Goal: Feedback & Contribution: Submit feedback/report problem

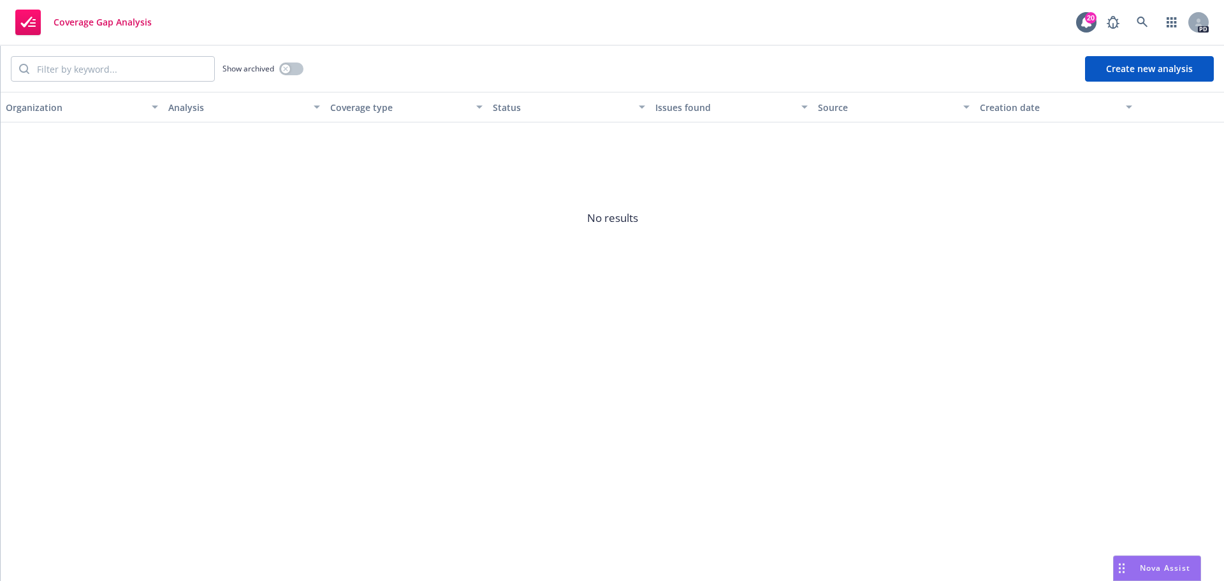
click at [1139, 66] on button "Create new analysis" at bounding box center [1149, 69] width 129 height 26
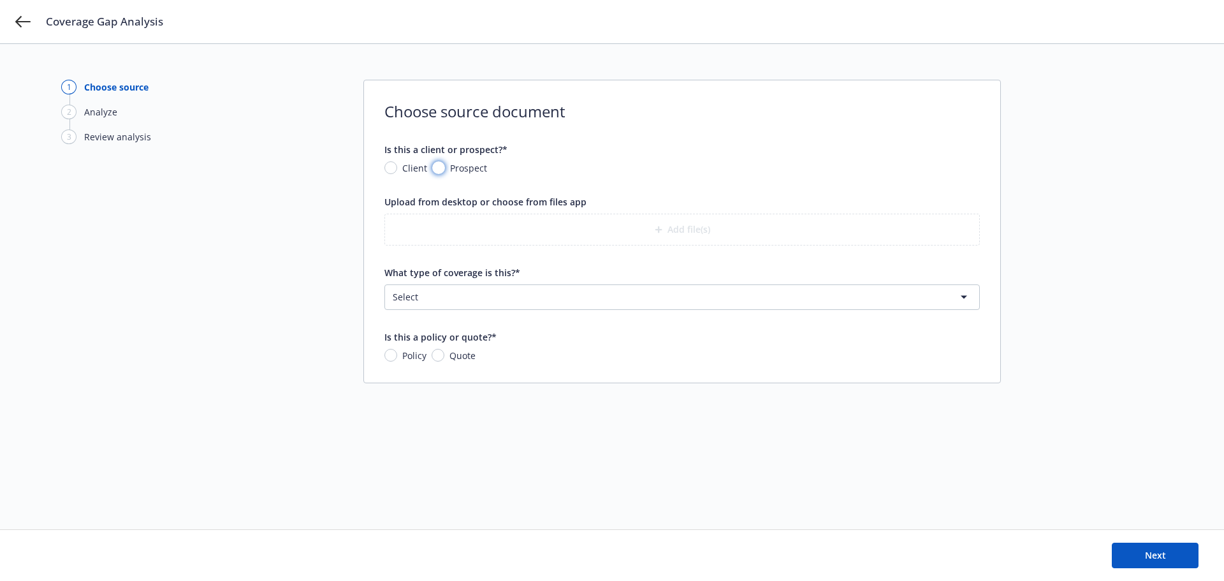
click at [441, 167] on input "Prospect" at bounding box center [438, 167] width 13 height 13
radio input "true"
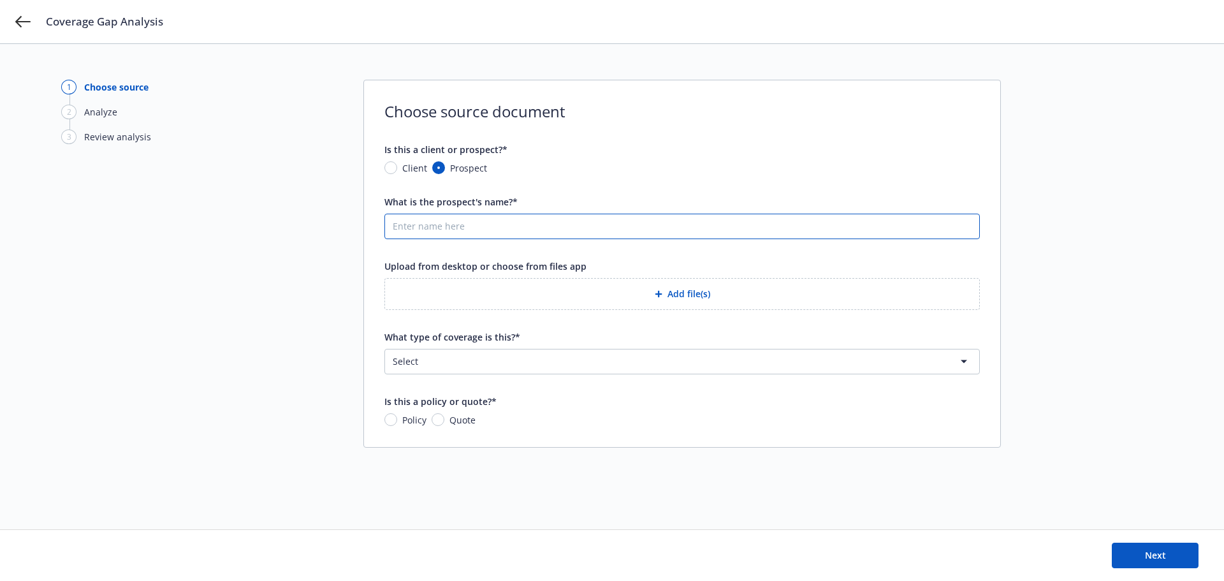
click at [439, 230] on input "What is the prospect's name?*" at bounding box center [682, 226] width 594 height 24
type input "Jaan Health, Inc"
click at [673, 296] on button "Add file(s)" at bounding box center [681, 294] width 595 height 32
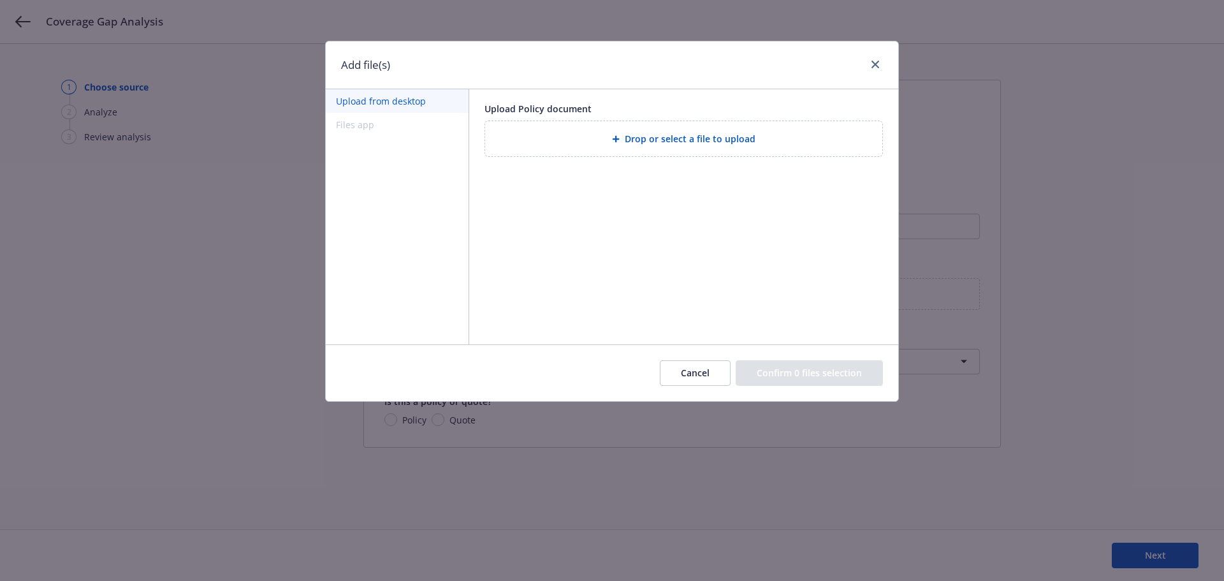
click at [649, 128] on div "Drop or select a file to upload" at bounding box center [683, 138] width 397 height 35
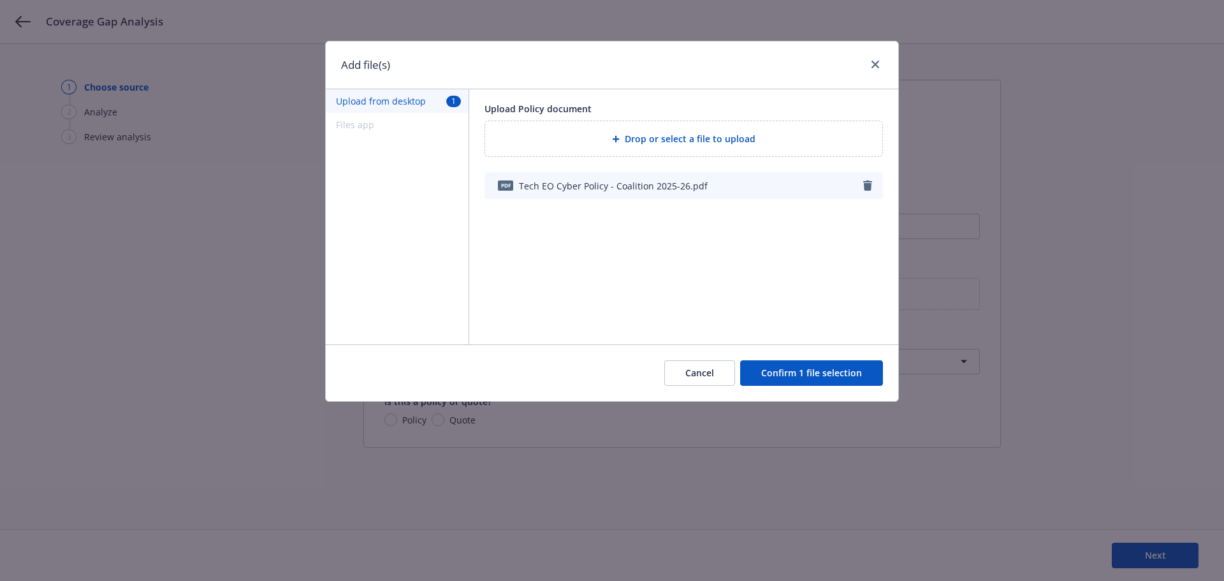
click at [798, 378] on button "Confirm 1 file selection" at bounding box center [811, 373] width 143 height 26
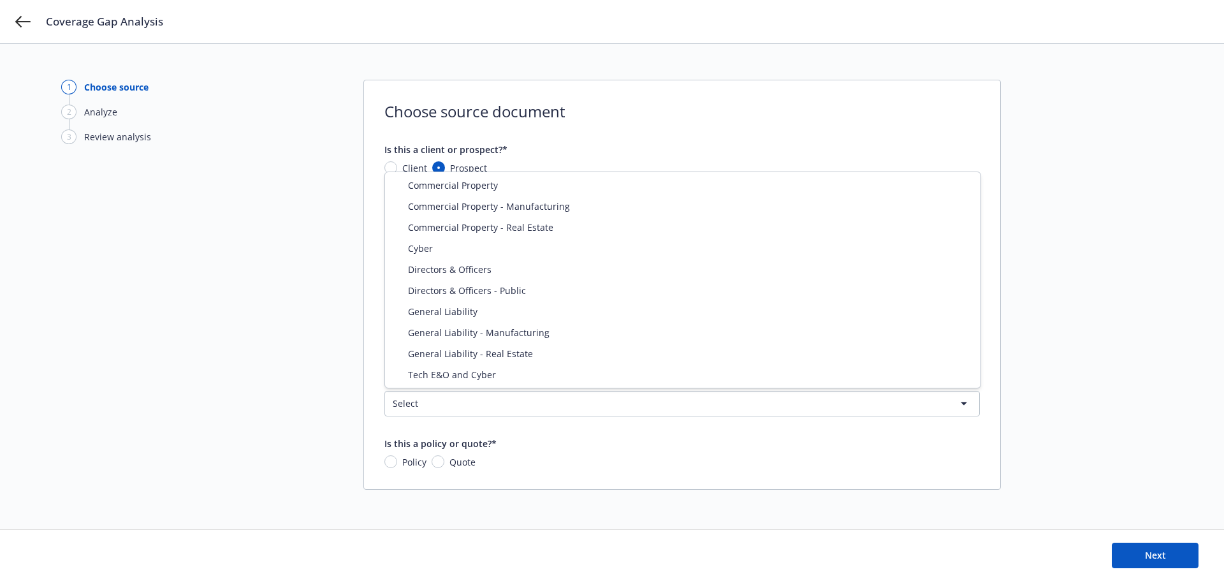
click at [453, 402] on html "Coverage Gap Analysis 1 Choose source 2 Analyze 3 Review analysis Choose source…" at bounding box center [612, 290] width 1224 height 581
select select "ERRORS_AND_OMISSIONS"
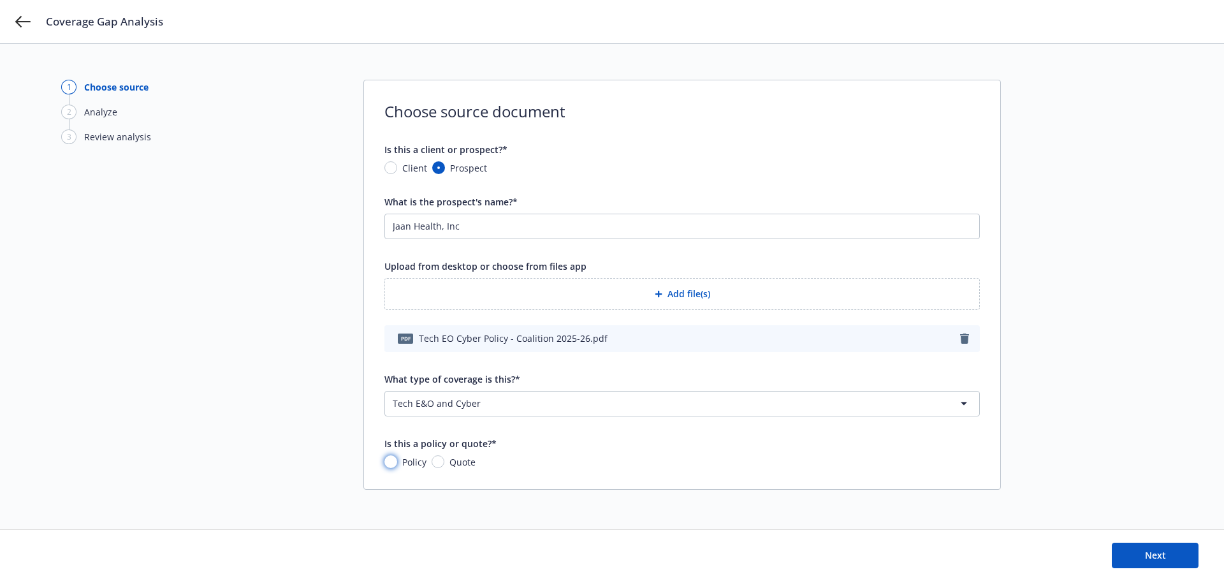
click at [391, 463] on input "Policy" at bounding box center [390, 461] width 13 height 13
radio input "true"
click at [1143, 557] on button "Next" at bounding box center [1155, 556] width 87 height 26
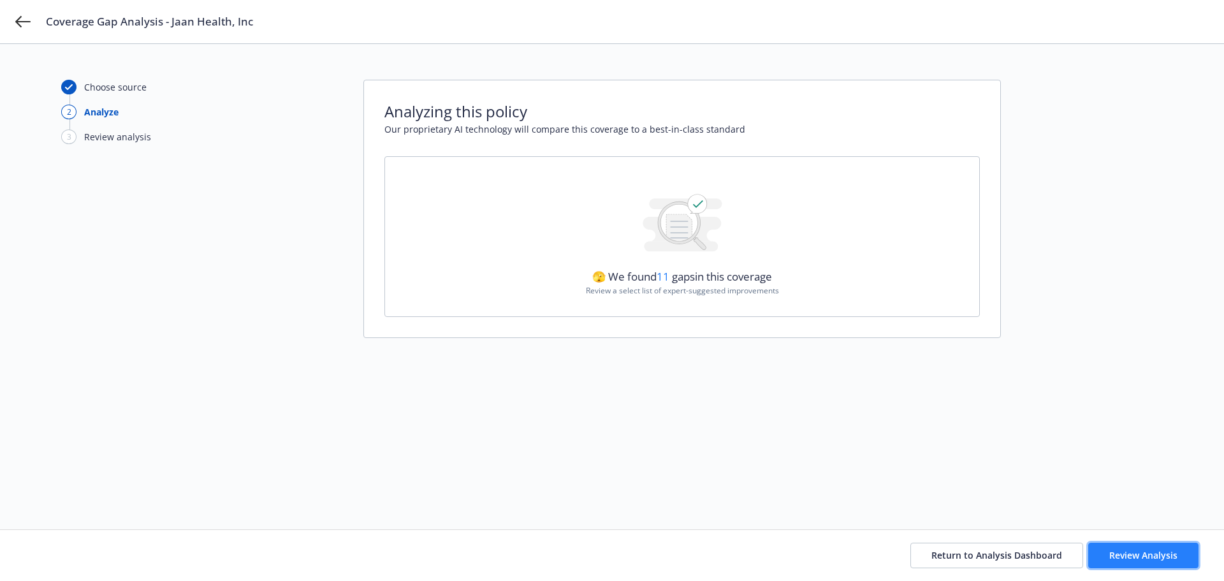
click at [1141, 560] on span "Review Analysis" at bounding box center [1143, 555] width 68 height 12
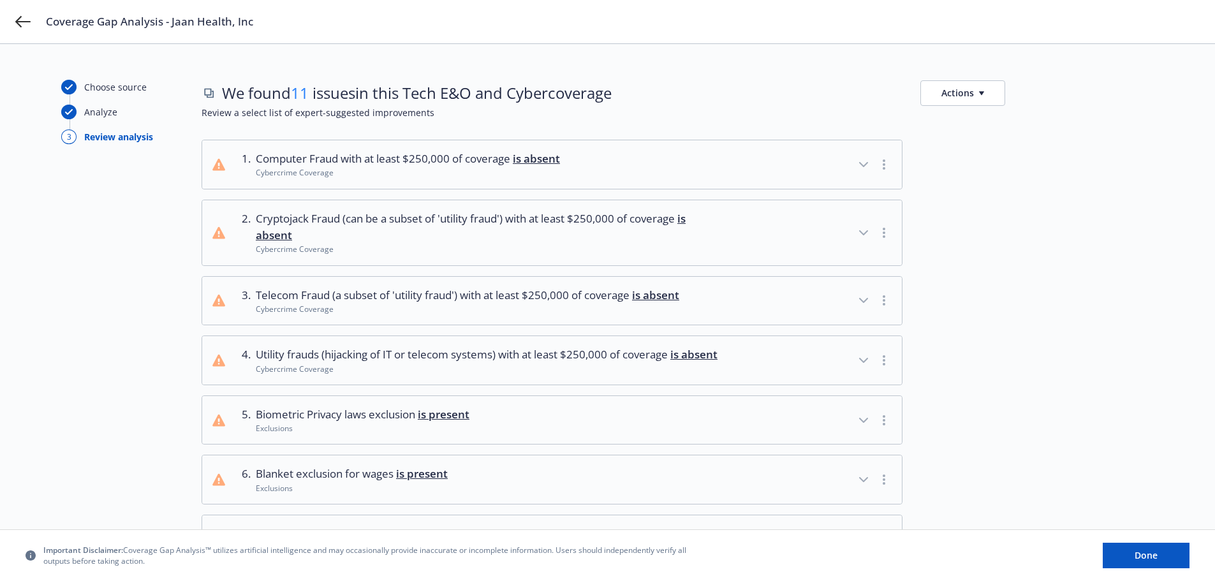
click at [866, 163] on icon "button" at bounding box center [863, 165] width 8 height 4
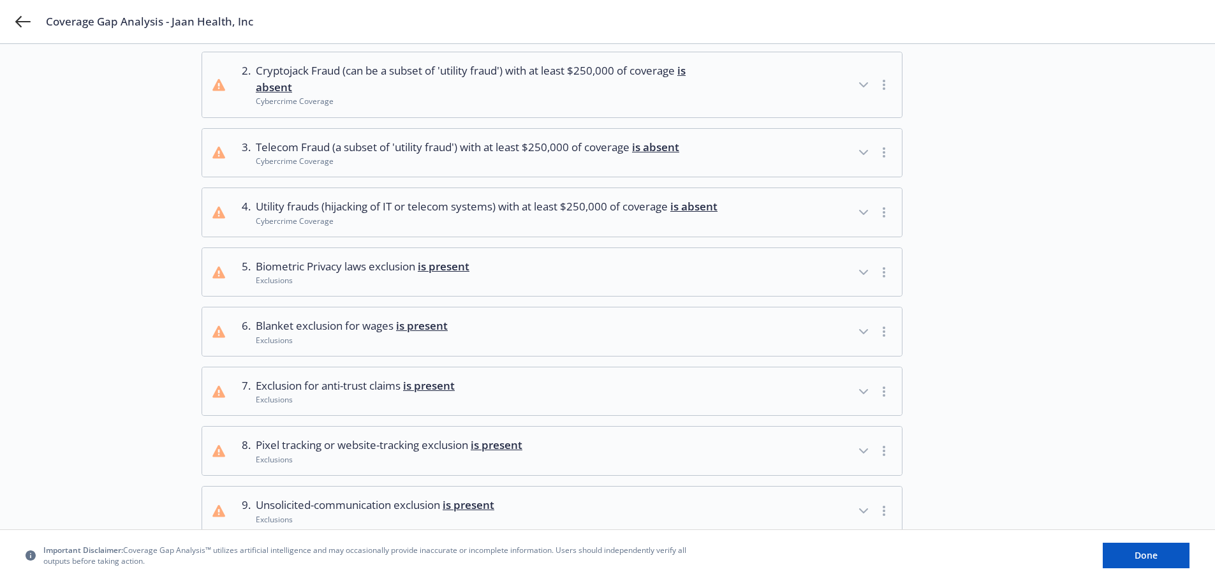
scroll to position [319, 0]
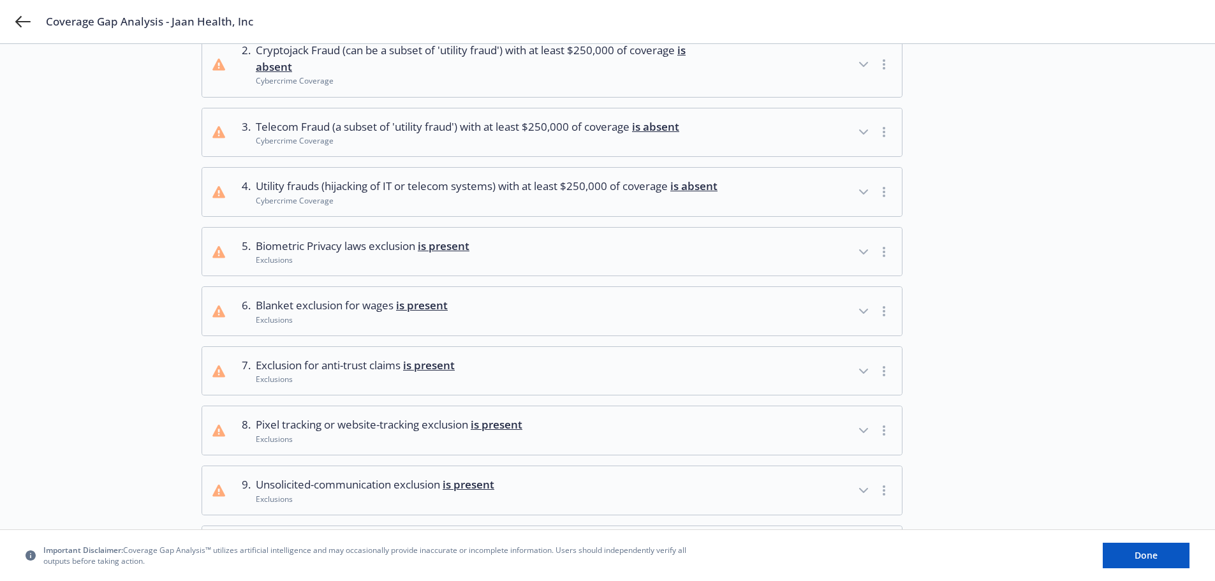
click at [859, 259] on icon "button" at bounding box center [863, 251] width 15 height 15
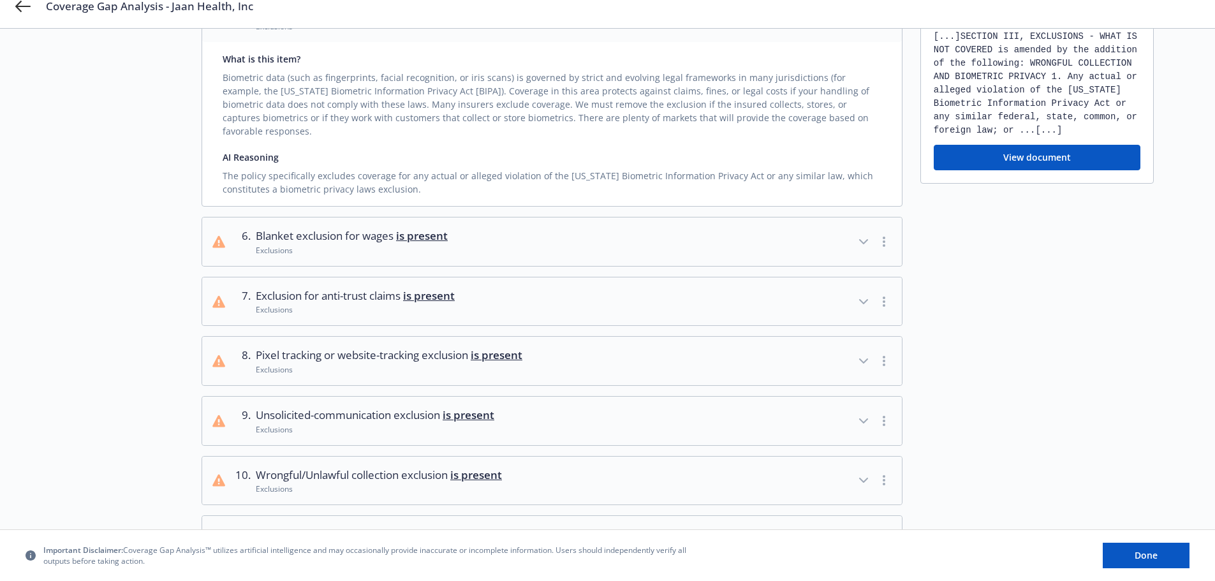
scroll to position [574, 0]
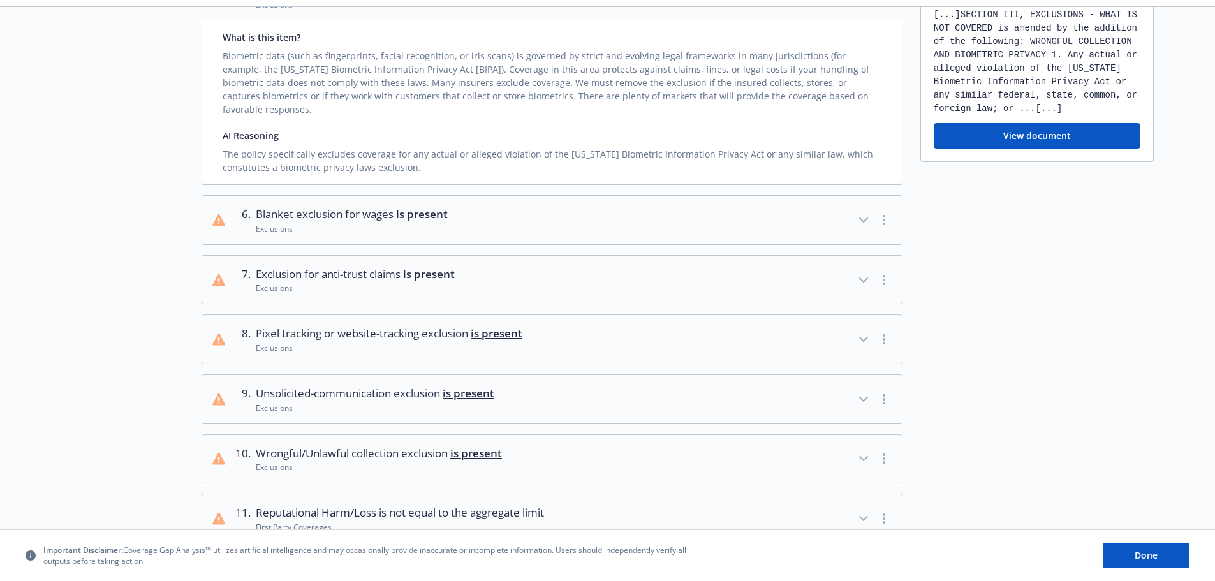
click at [868, 338] on icon "button" at bounding box center [863, 339] width 15 height 15
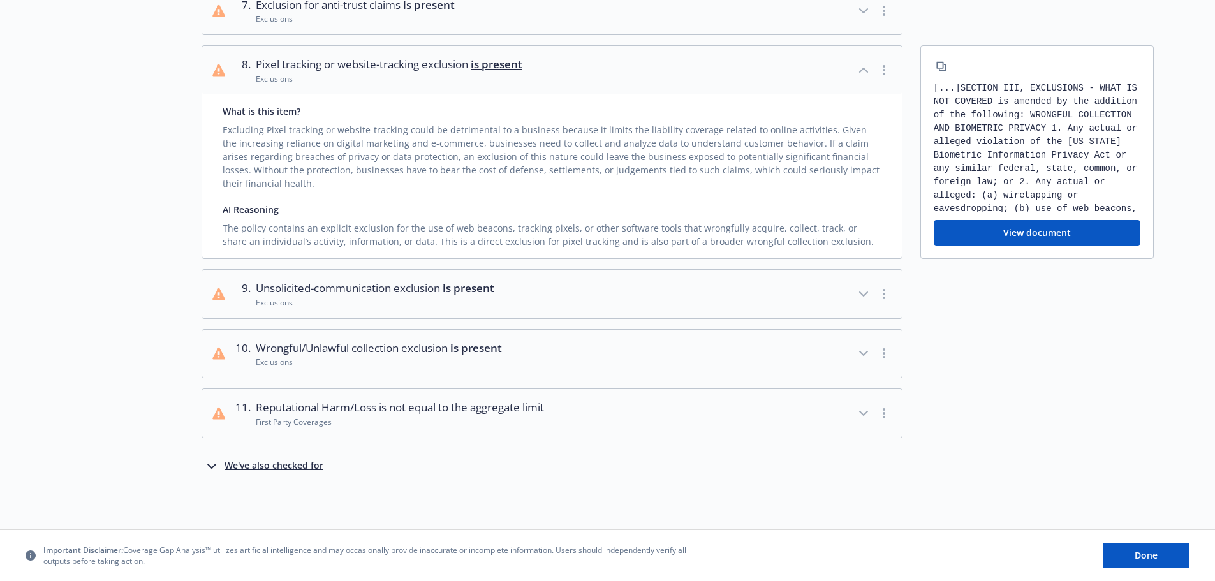
scroll to position [847, 0]
click at [861, 413] on icon "button" at bounding box center [863, 413] width 8 height 4
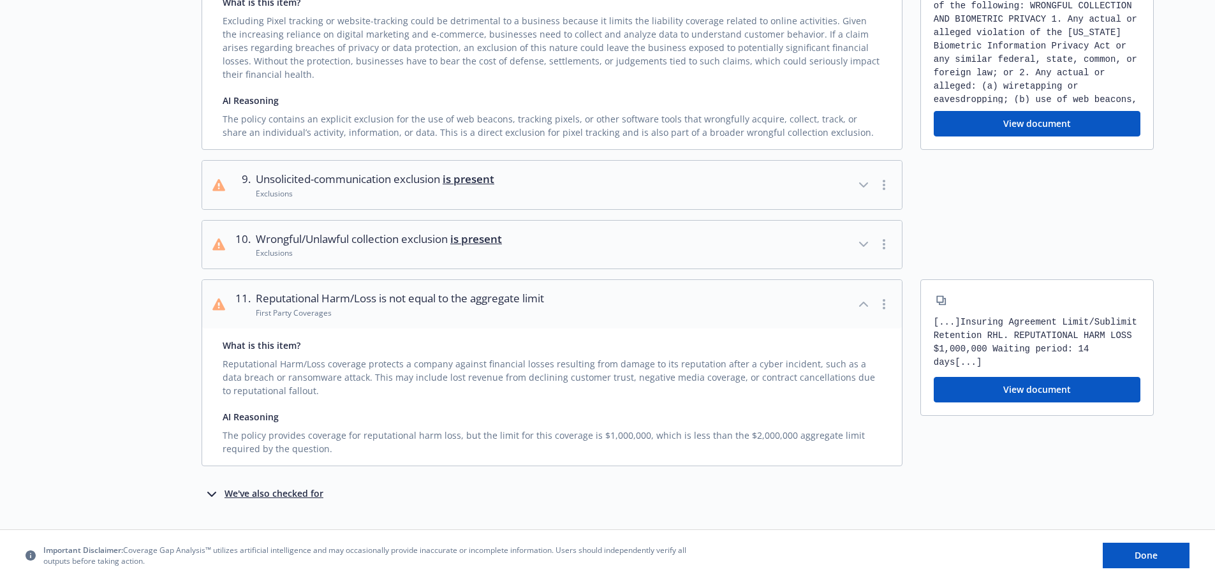
scroll to position [974, 0]
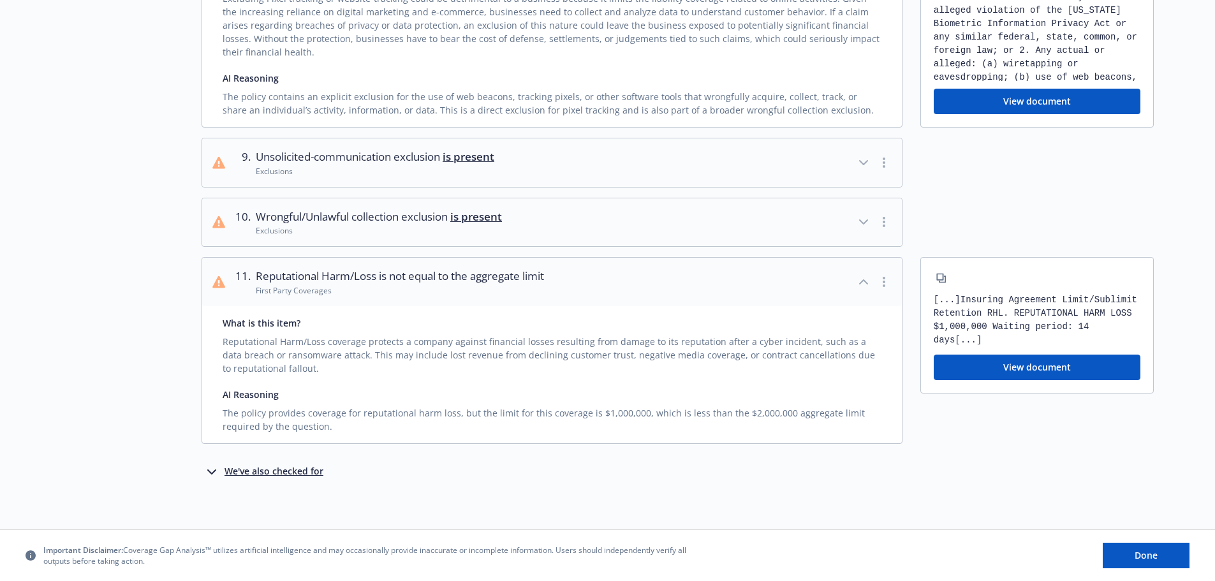
click at [213, 474] on icon "button" at bounding box center [211, 471] width 15 height 15
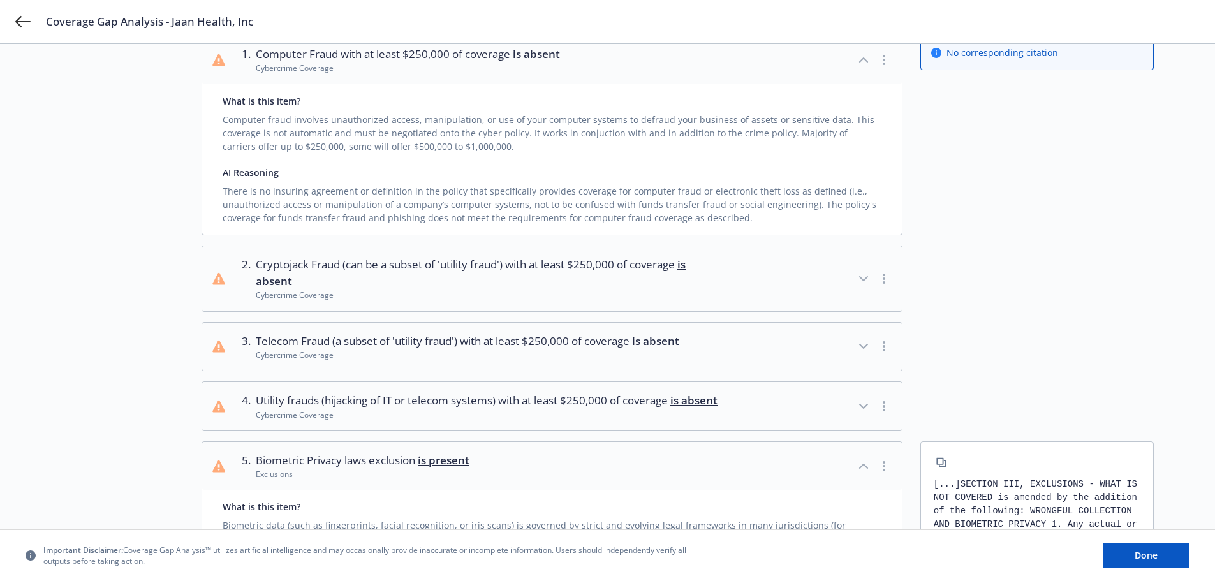
scroll to position [0, 0]
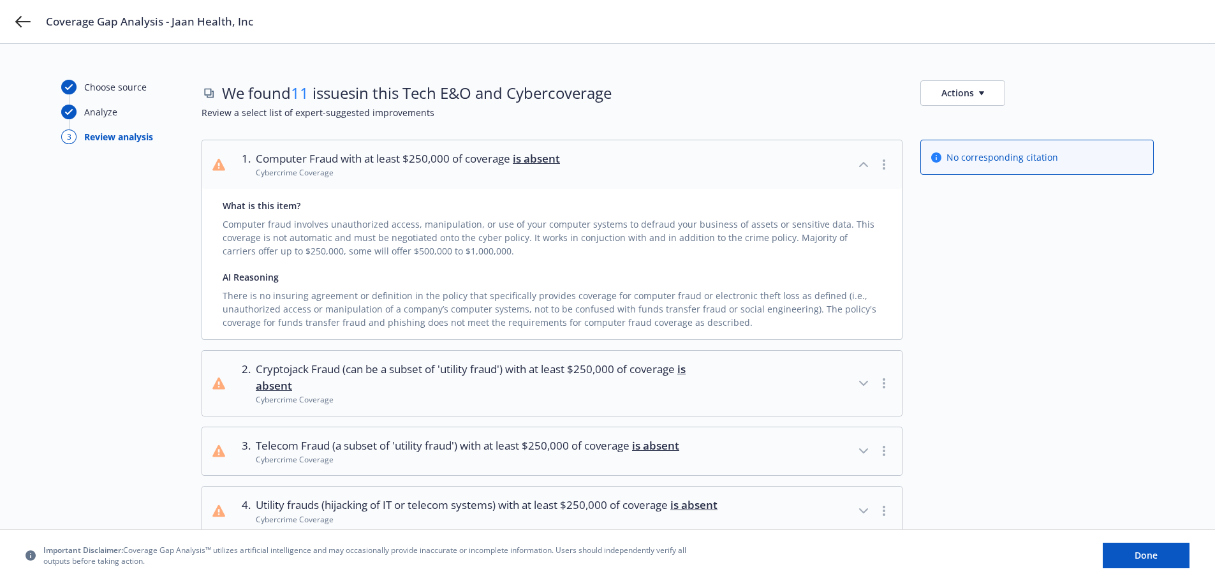
click at [985, 94] on button "Actions" at bounding box center [962, 93] width 85 height 26
click at [979, 117] on link "Copy list of issues" at bounding box center [1024, 122] width 206 height 26
click at [527, 221] on div "Computer fraud involves unauthorized access, manipulation, or use of your compu…" at bounding box center [552, 234] width 659 height 45
click at [954, 207] on div "No corresponding citation" at bounding box center [1036, 240] width 233 height 200
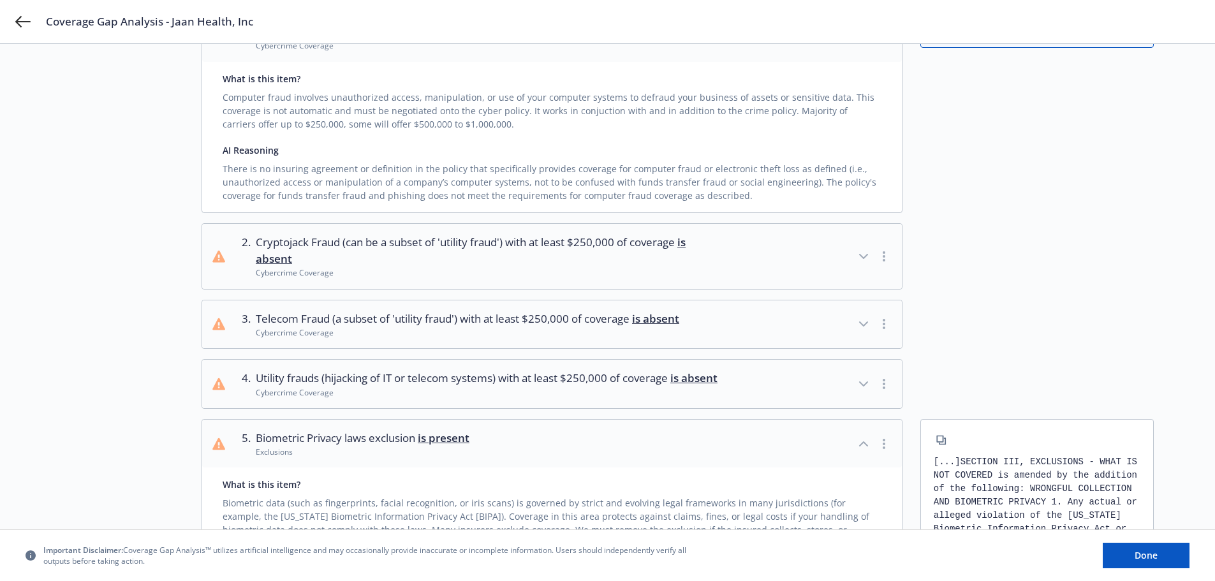
scroll to position [128, 0]
click at [863, 254] on icon "button" at bounding box center [863, 255] width 15 height 15
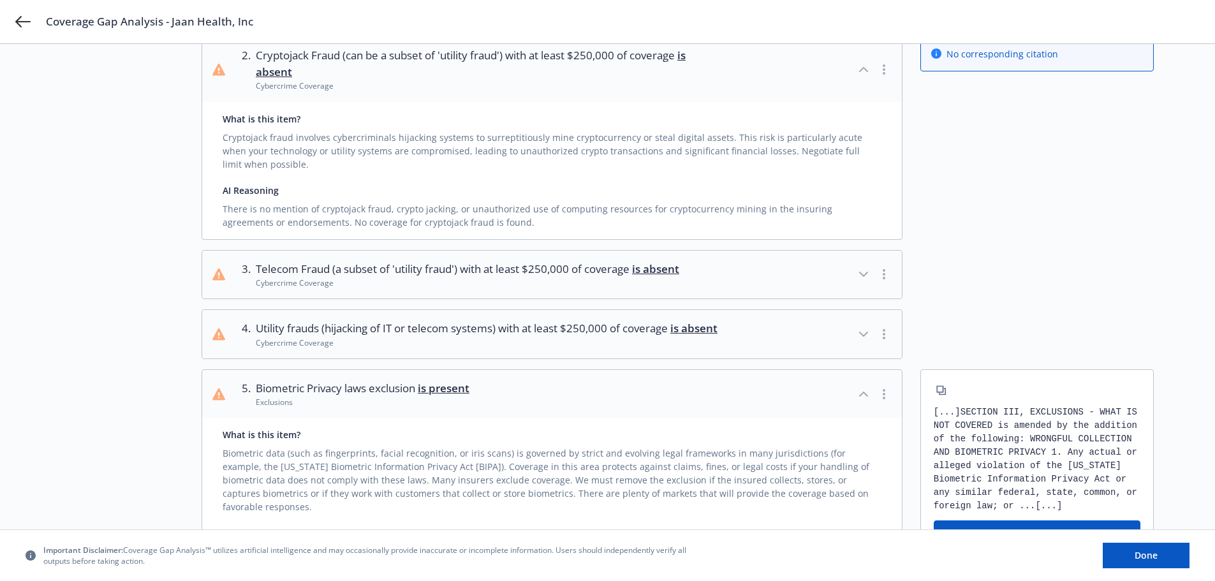
scroll to position [319, 0]
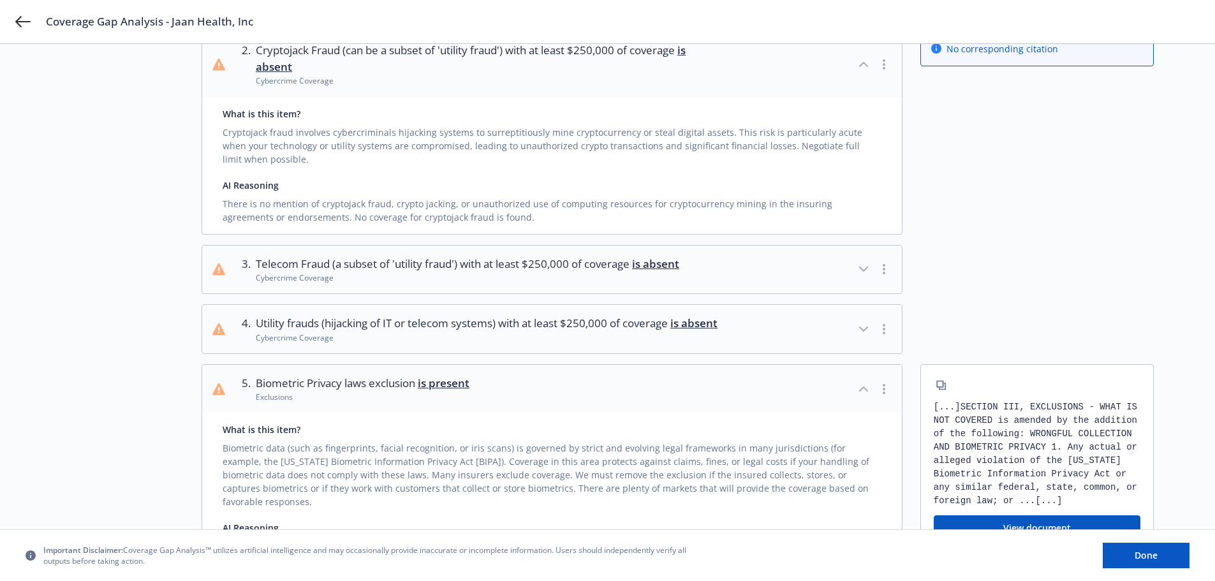
drag, startPoint x: 864, startPoint y: 269, endPoint x: 833, endPoint y: 275, distance: 31.3
click at [864, 269] on icon "button" at bounding box center [863, 268] width 15 height 15
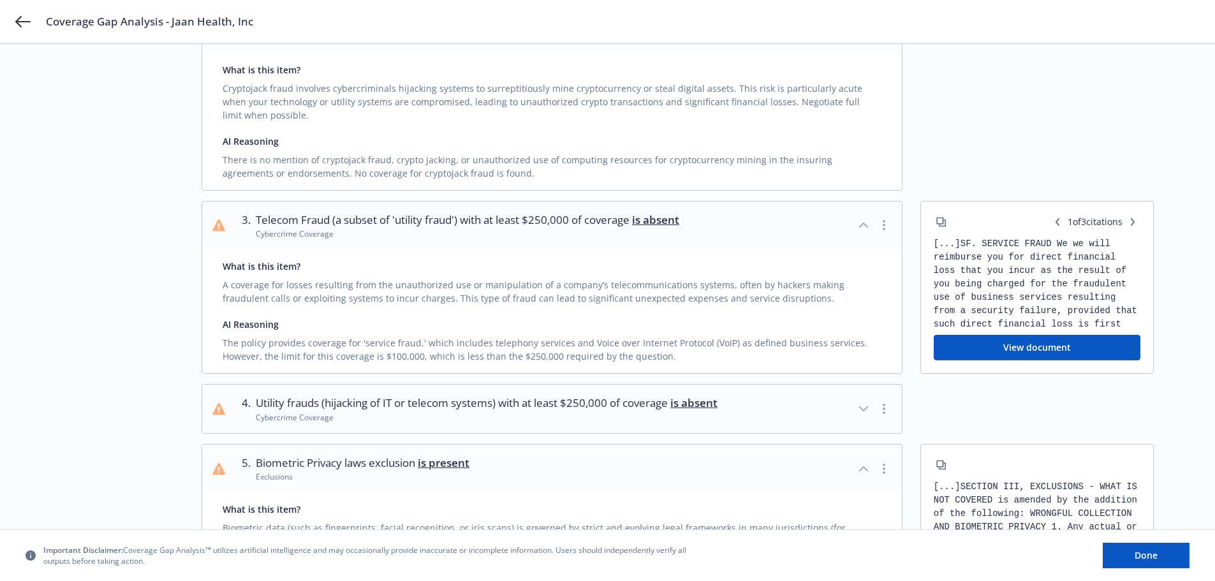
scroll to position [383, 0]
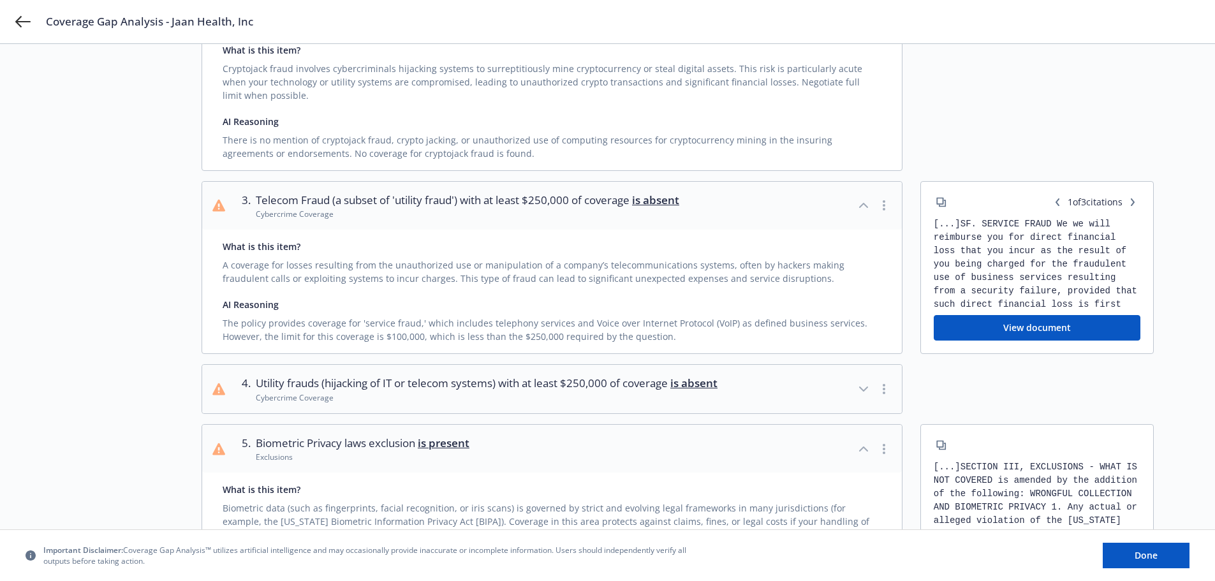
click at [676, 336] on div "The policy provides coverage for 'service fraud,' which includes telephony serv…" at bounding box center [552, 327] width 659 height 32
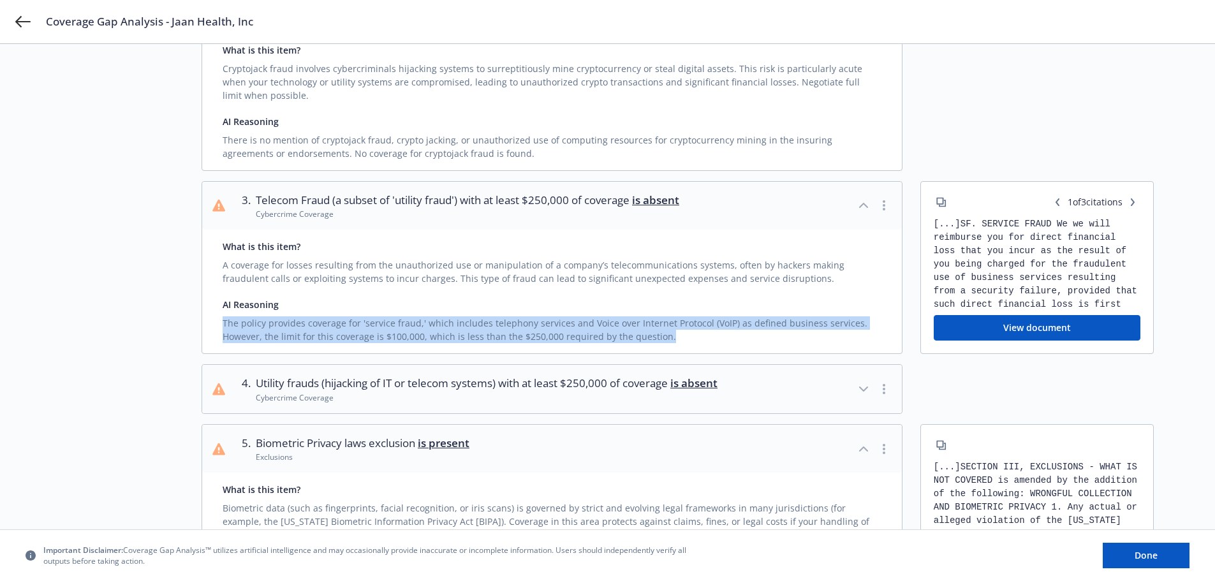
drag, startPoint x: 664, startPoint y: 341, endPoint x: 224, endPoint y: 327, distance: 439.5
click at [224, 327] on div "The policy provides coverage for 'service fraud,' which includes telephony serv…" at bounding box center [552, 327] width 659 height 32
copy div "The policy provides coverage for 'service fraud,' which includes telephony serv…"
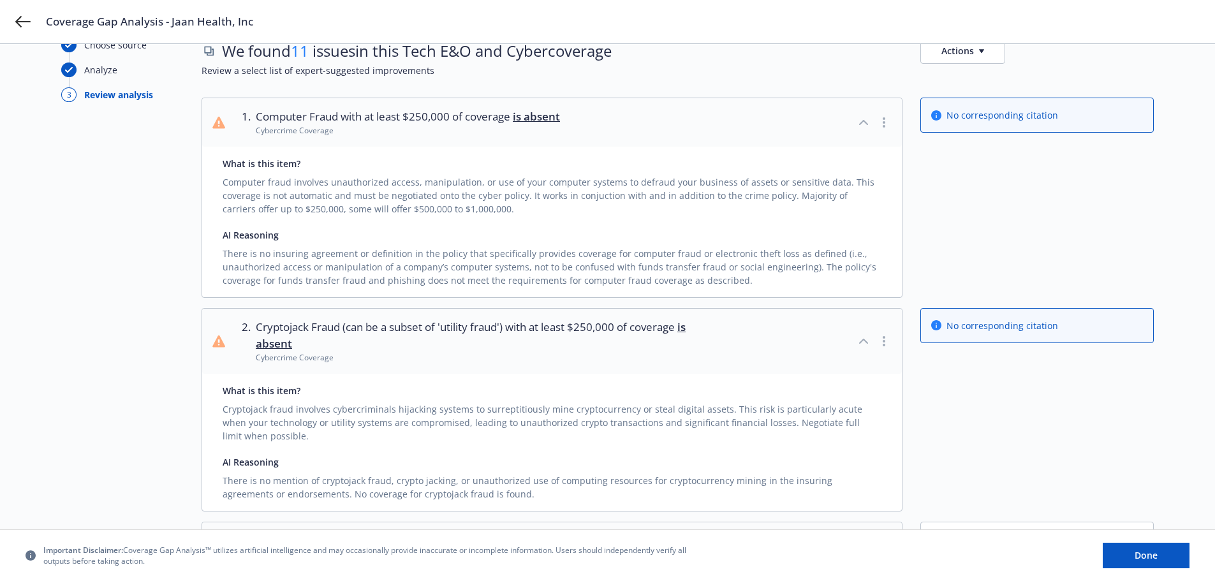
scroll to position [64, 0]
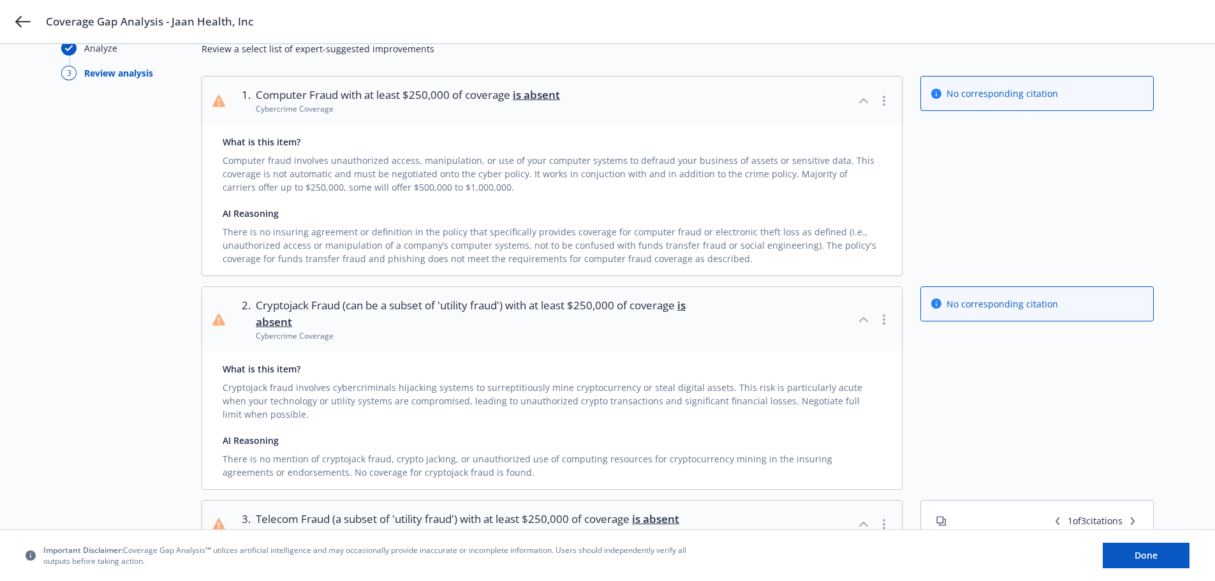
click at [743, 261] on div "There is no insuring agreement or definition in the policy that specifically pr…" at bounding box center [552, 242] width 659 height 45
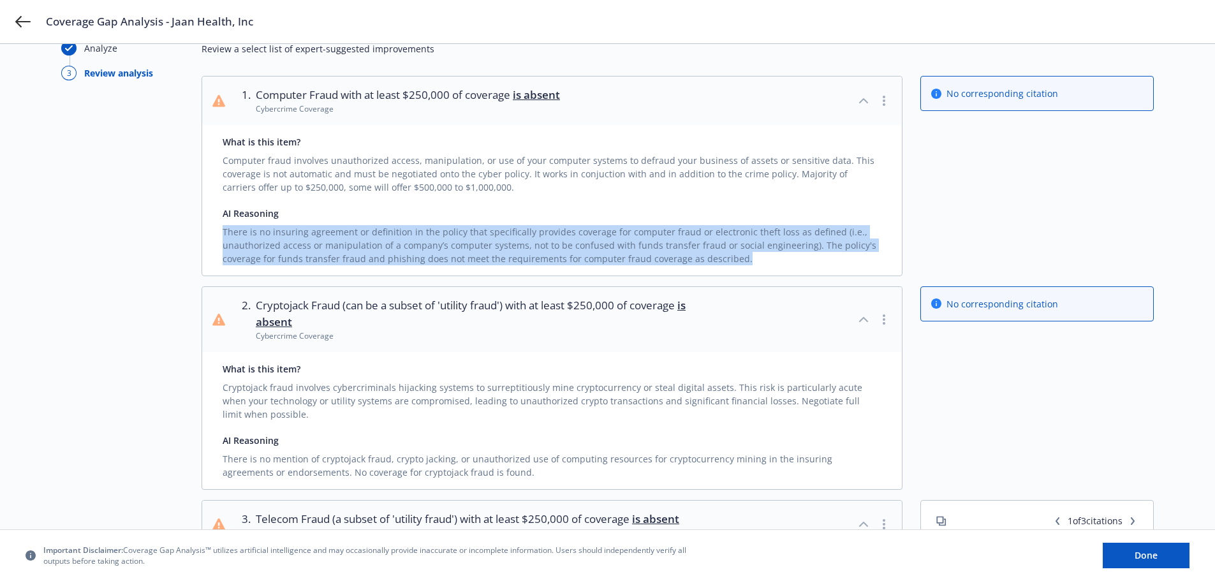
drag, startPoint x: 740, startPoint y: 262, endPoint x: 210, endPoint y: 235, distance: 529.9
click at [210, 235] on div "What is this item? Computer fraud involves unauthorized access, manipulation, o…" at bounding box center [551, 200] width 699 height 150
copy div "There is no insuring agreement or definition in the policy that specifically pr…"
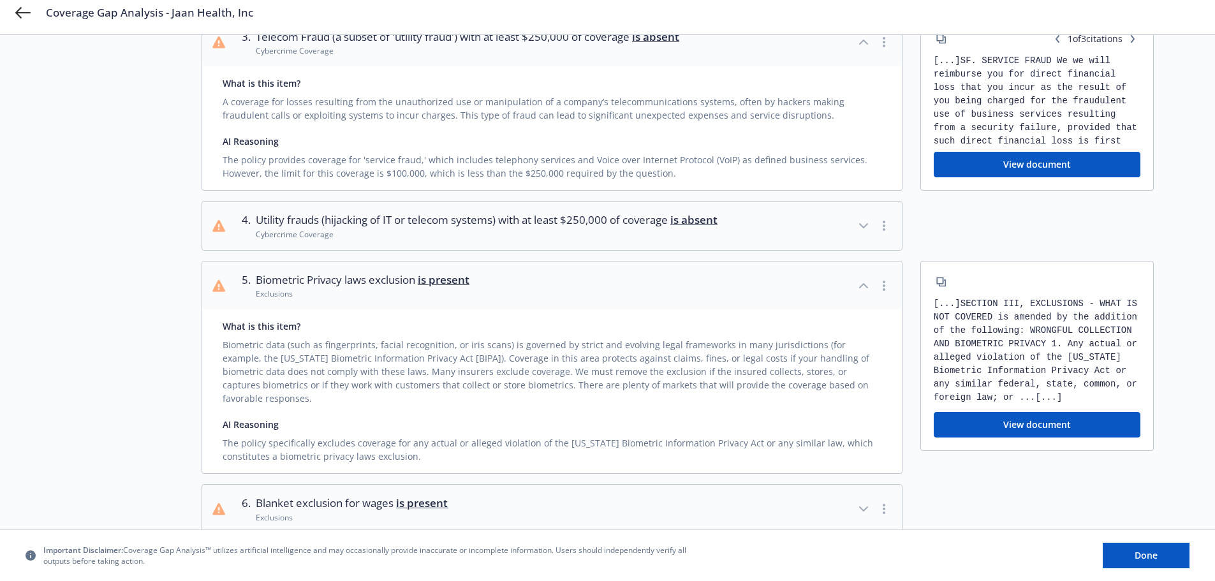
scroll to position [574, 0]
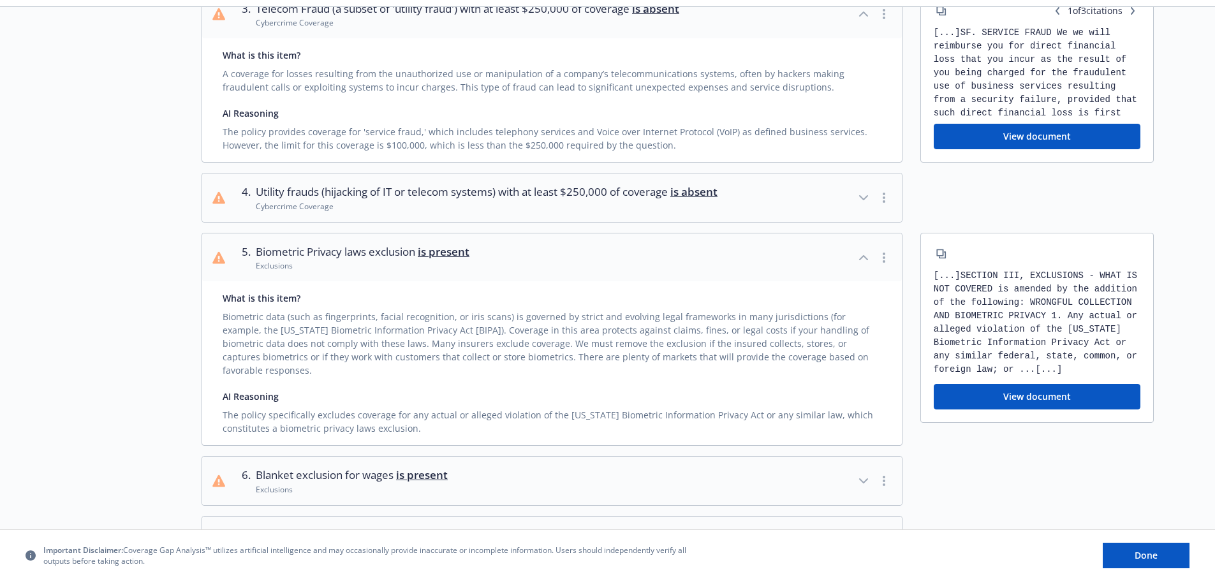
click at [862, 201] on icon "button" at bounding box center [863, 197] width 15 height 15
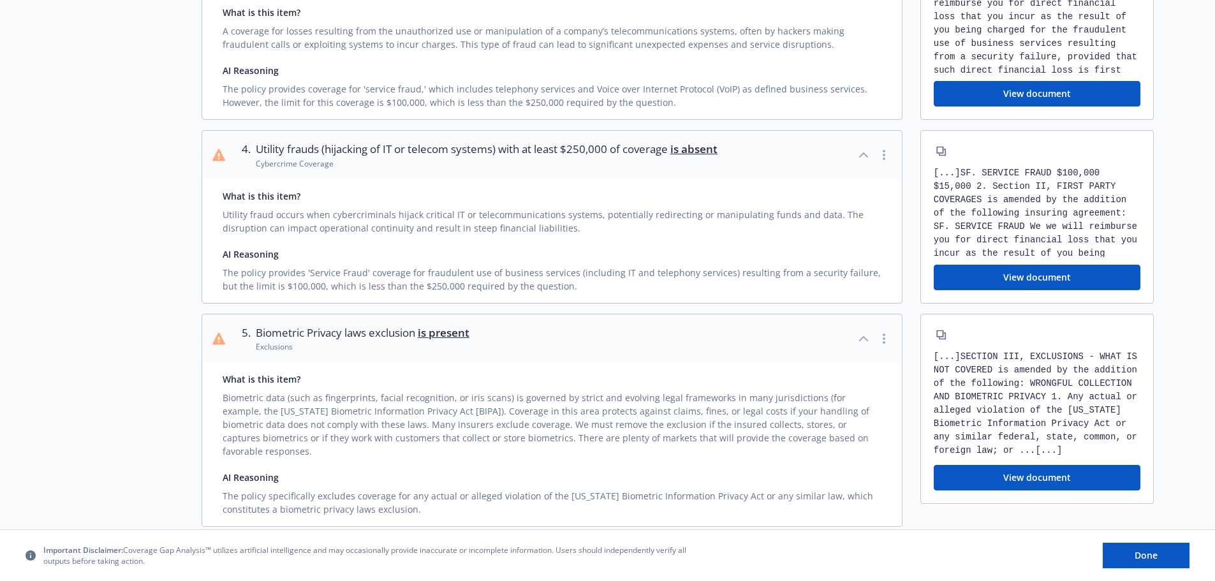
scroll to position [638, 0]
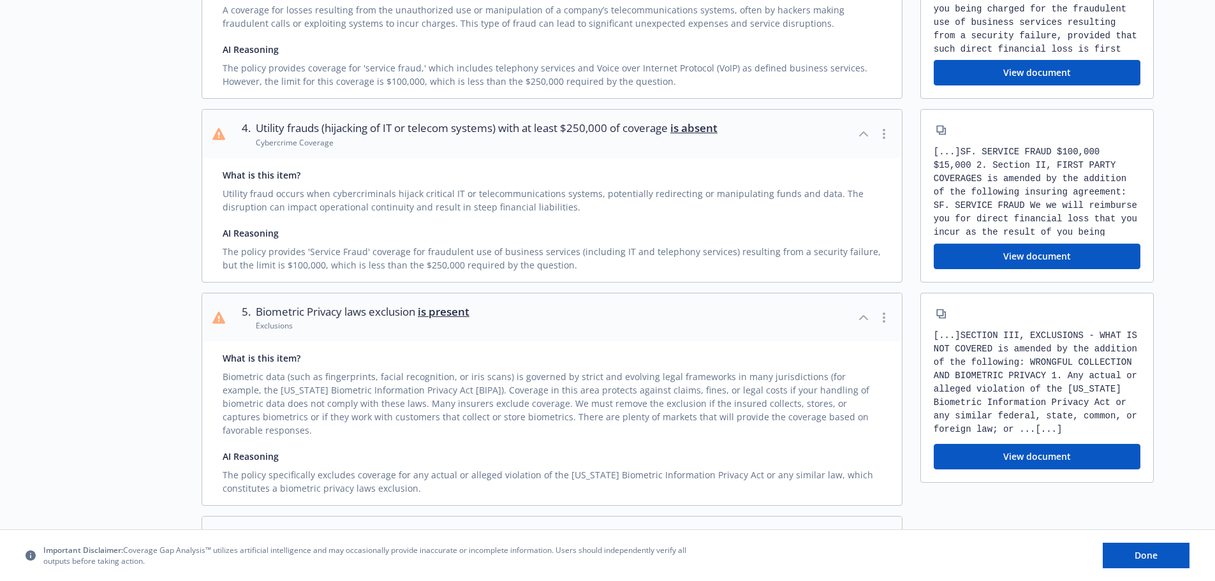
click at [579, 282] on div "What is this item? Utility fraud occurs when cybercriminals hijack critical IT …" at bounding box center [551, 220] width 699 height 124
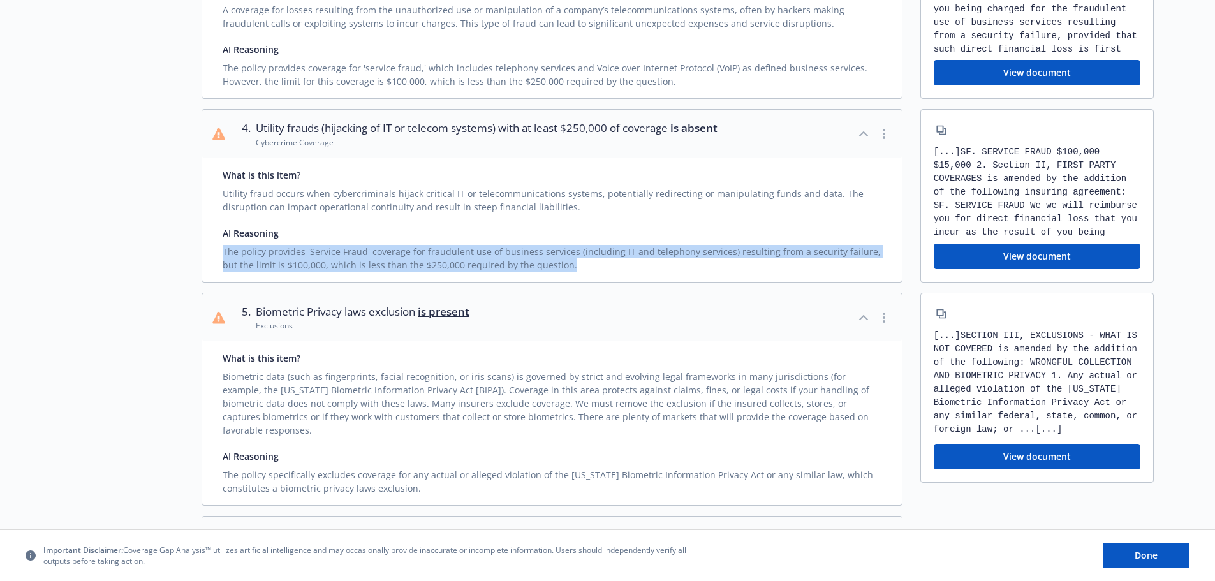
drag, startPoint x: 557, startPoint y: 283, endPoint x: 212, endPoint y: 272, distance: 345.1
click at [212, 272] on div "What is this item? Utility fraud occurs when cybercriminals hijack critical IT …" at bounding box center [551, 220] width 699 height 124
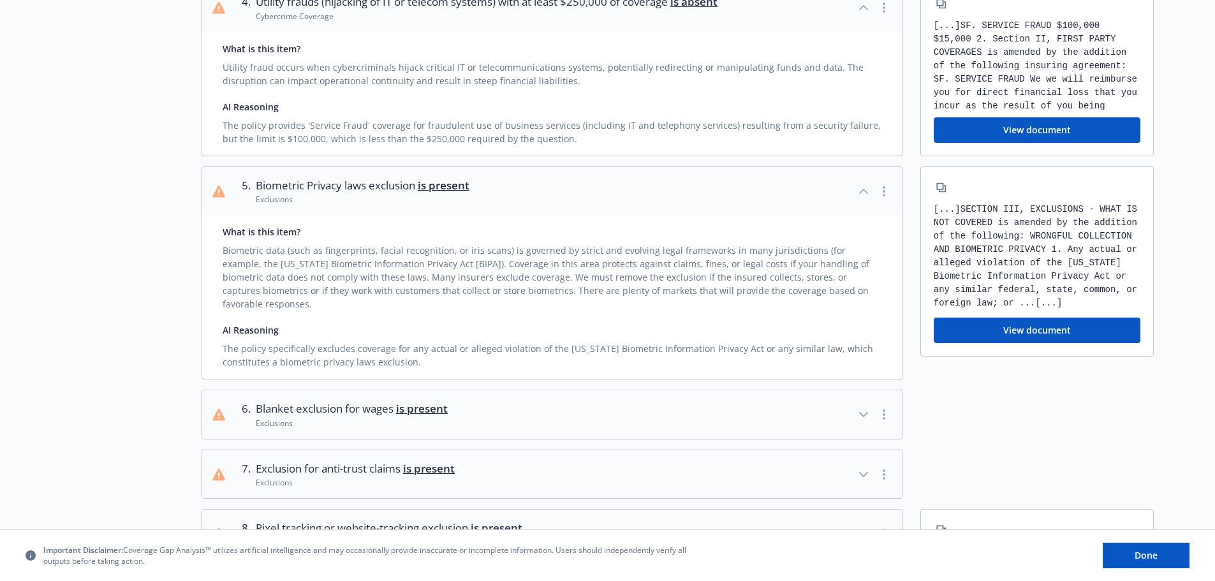
scroll to position [765, 0]
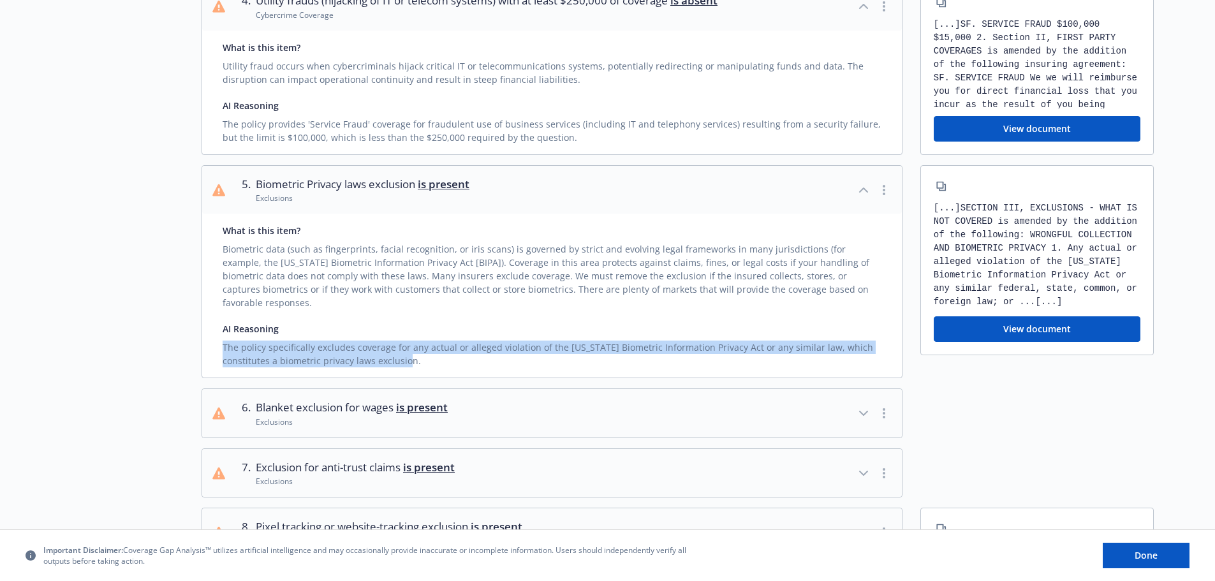
drag, startPoint x: 374, startPoint y: 369, endPoint x: 221, endPoint y: 354, distance: 153.1
click at [221, 354] on div "What is this item? Biometric data (such as fingerprints, facial recognition, or…" at bounding box center [551, 296] width 699 height 164
copy div "The policy specifically excludes coverage for any actual or alleged violation o…"
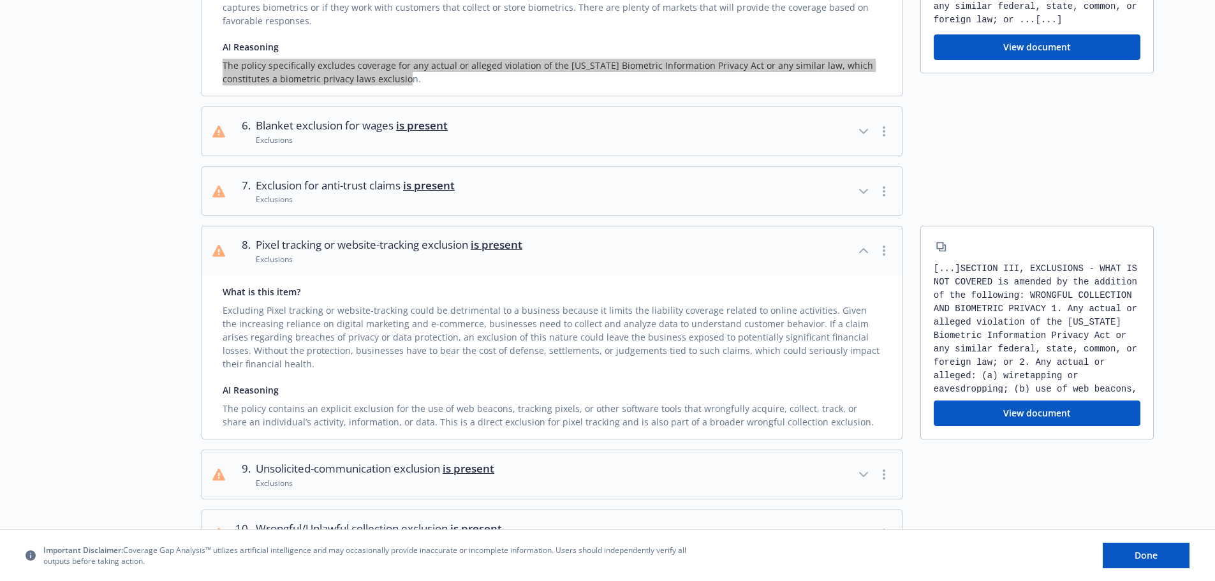
scroll to position [1020, 0]
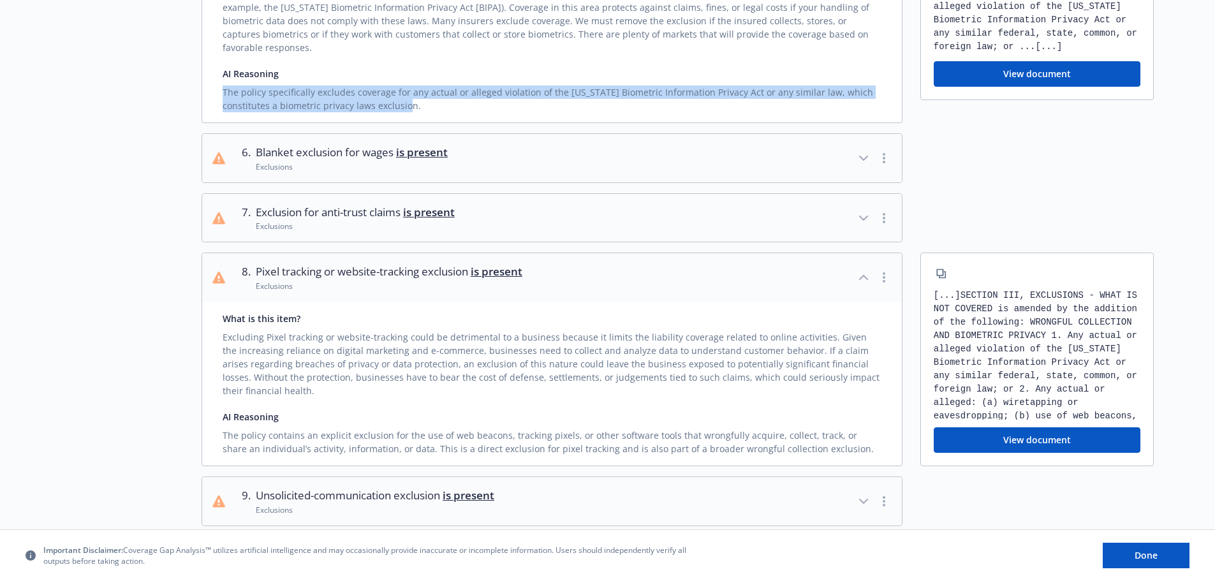
click at [866, 160] on icon "button" at bounding box center [863, 158] width 8 height 4
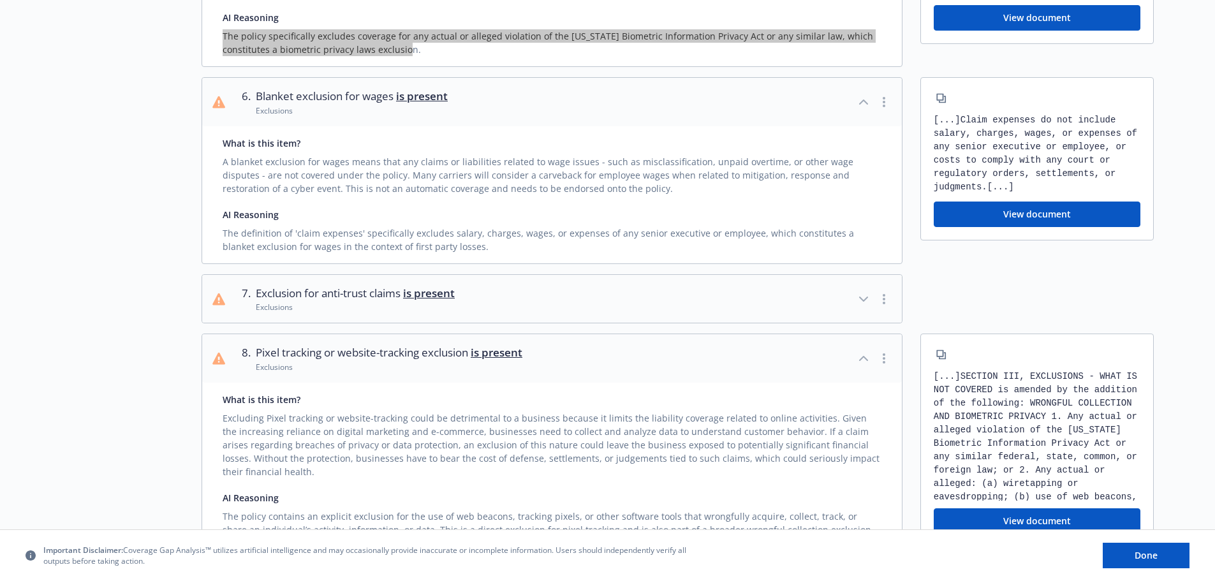
scroll to position [1148, 0]
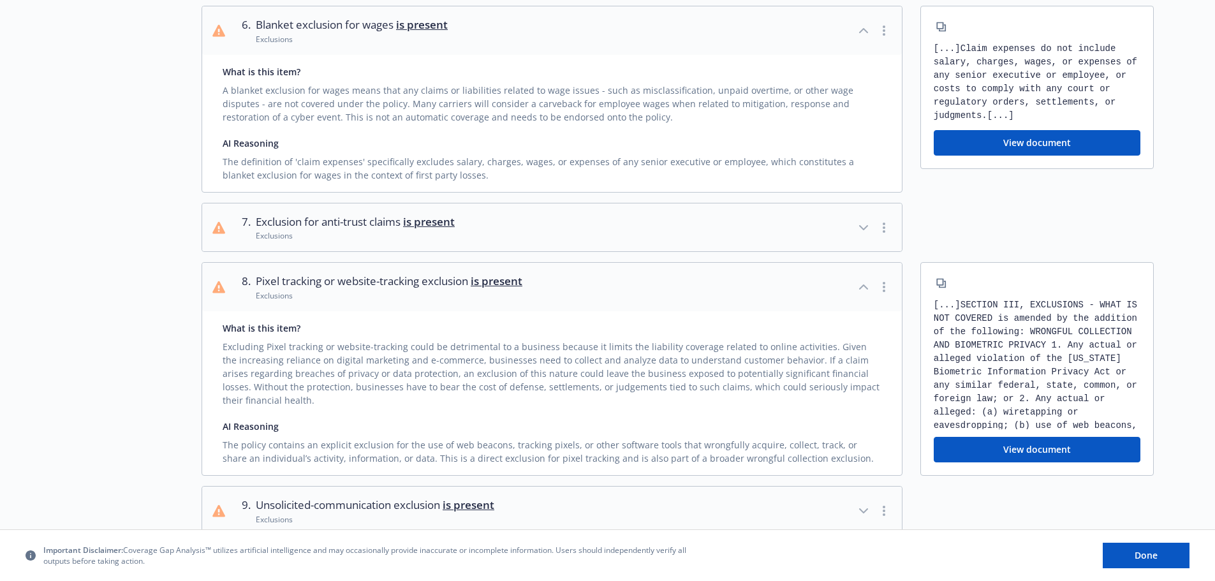
click at [866, 228] on icon "button" at bounding box center [863, 227] width 15 height 15
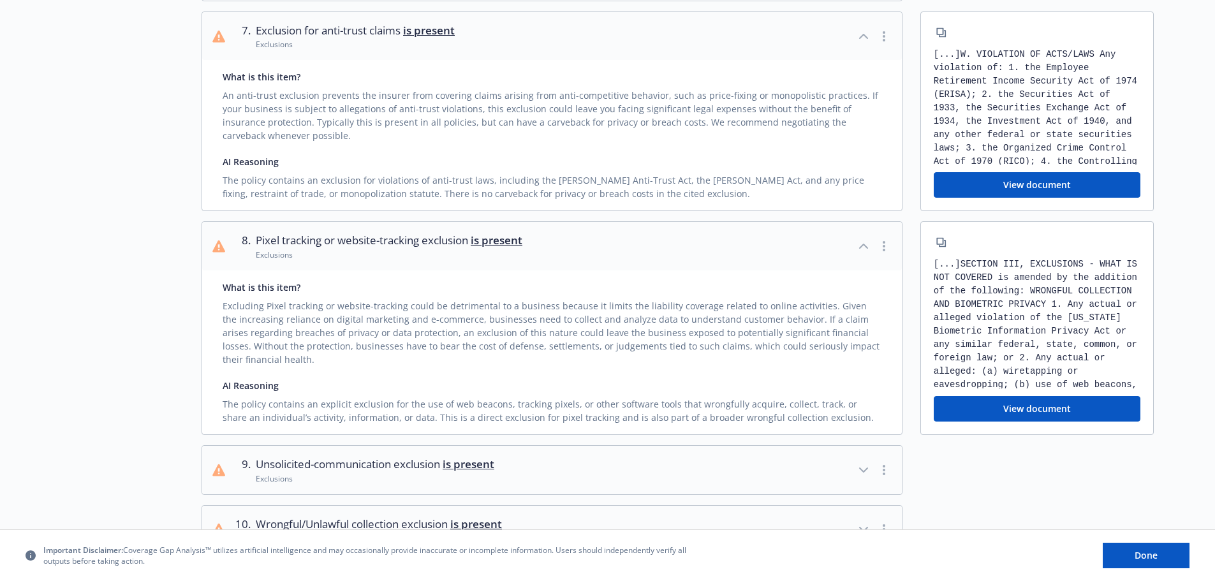
scroll to position [1403, 0]
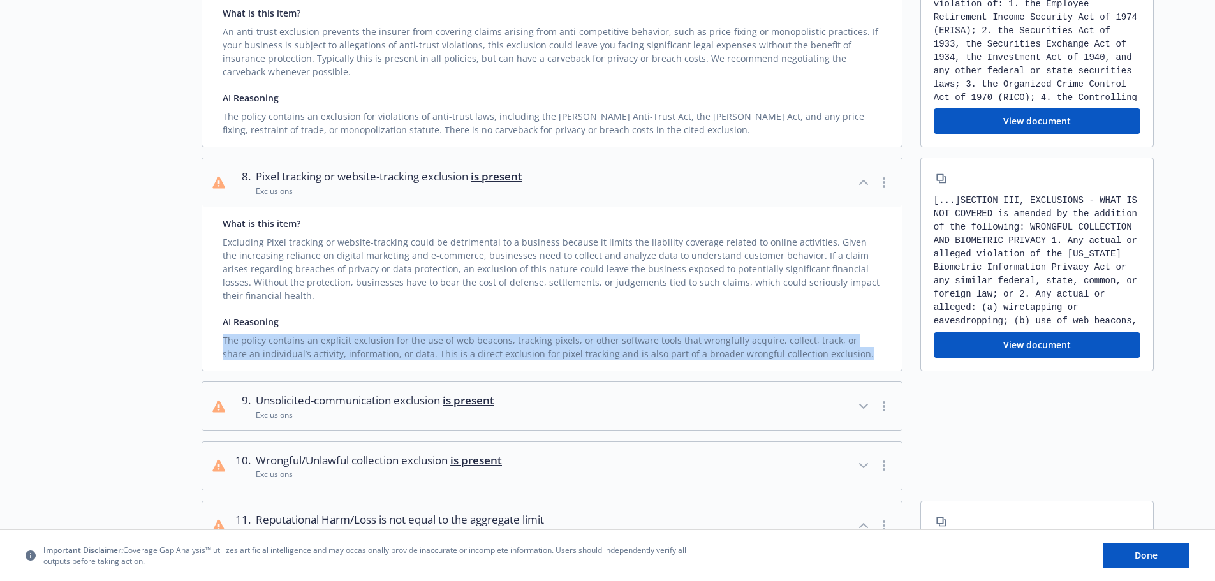
drag, startPoint x: 818, startPoint y: 360, endPoint x: 216, endPoint y: 348, distance: 602.0
click at [216, 348] on div "What is this item? Excluding Pixel tracking or website-tracking could be detrim…" at bounding box center [551, 289] width 699 height 164
copy div "The policy contains an explicit exclusion for the use of web beacons, tracking …"
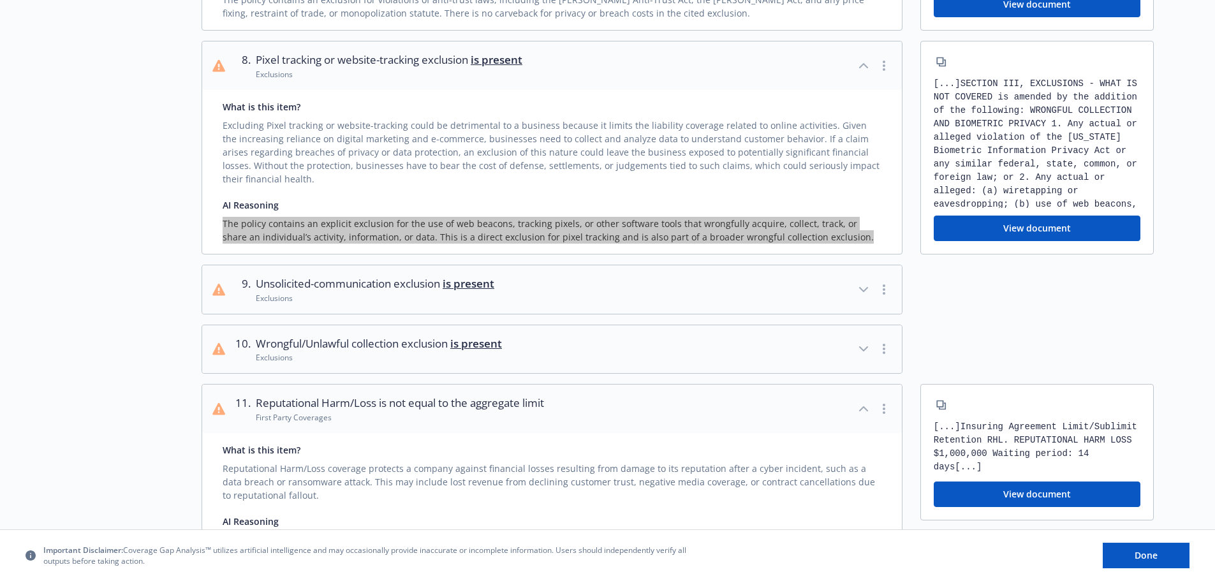
scroll to position [1530, 0]
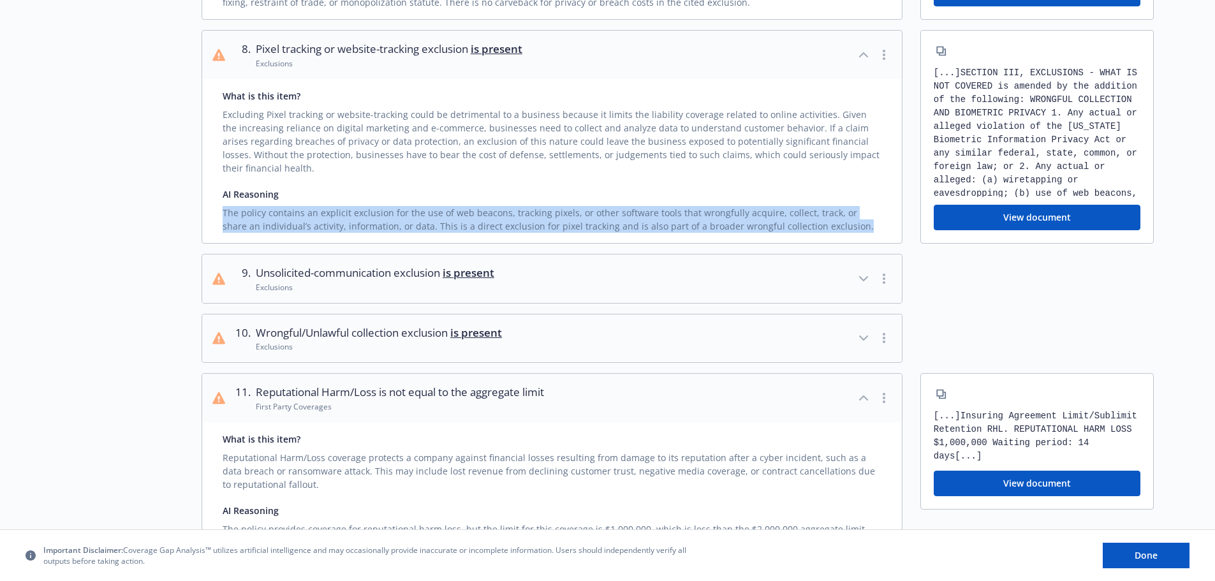
drag, startPoint x: 861, startPoint y: 282, endPoint x: 795, endPoint y: 289, distance: 66.7
click at [861, 281] on icon "button" at bounding box center [863, 279] width 8 height 4
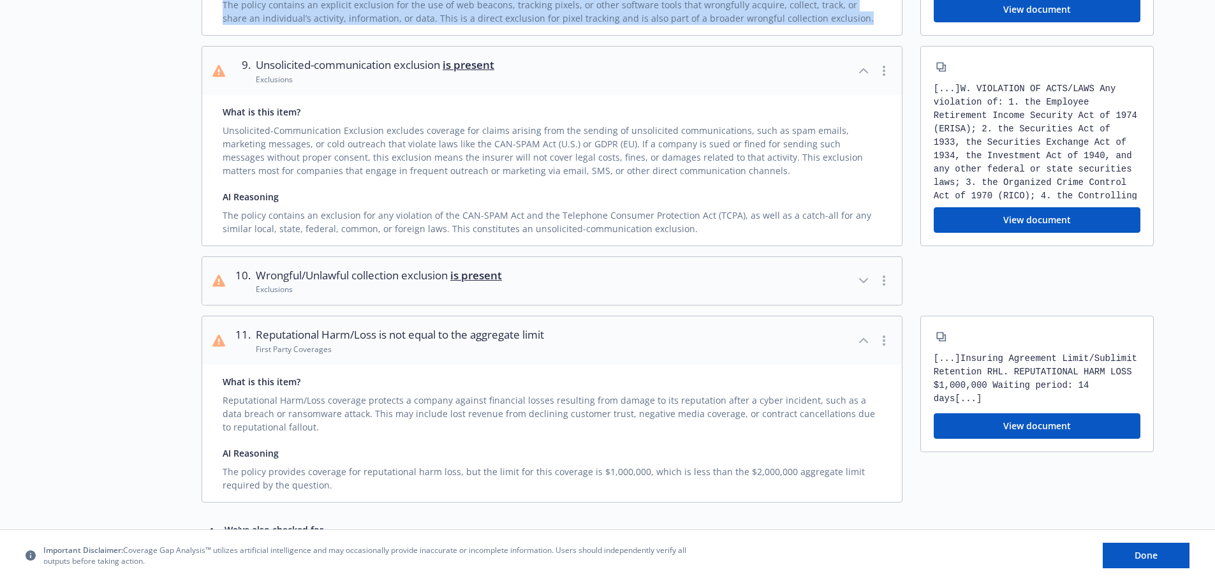
scroll to position [1785, 0]
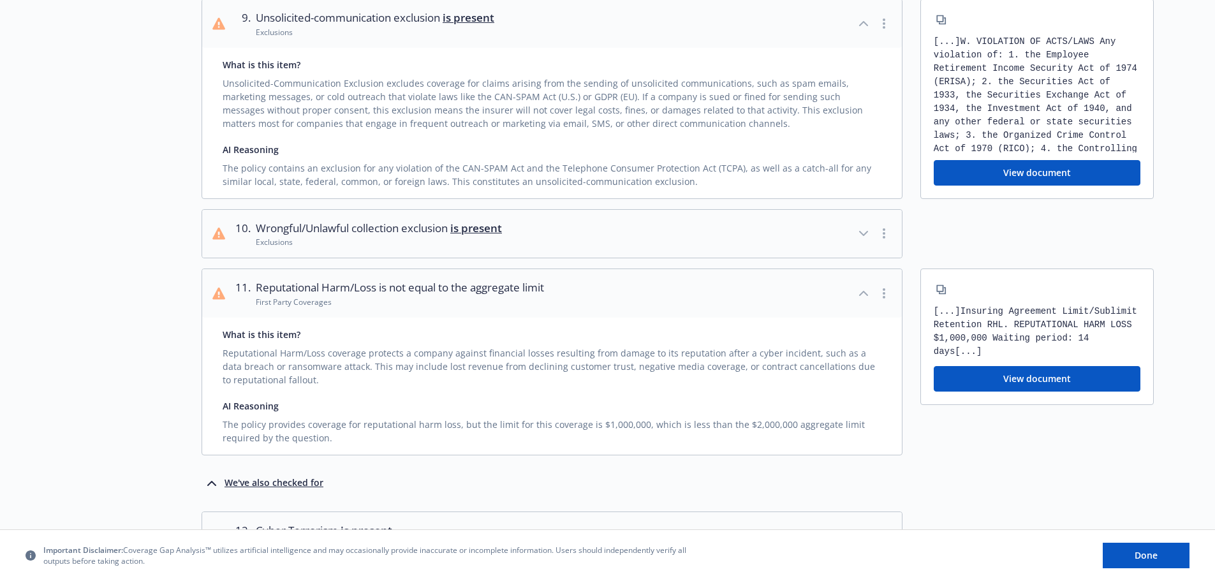
click at [863, 235] on icon "button" at bounding box center [863, 233] width 15 height 15
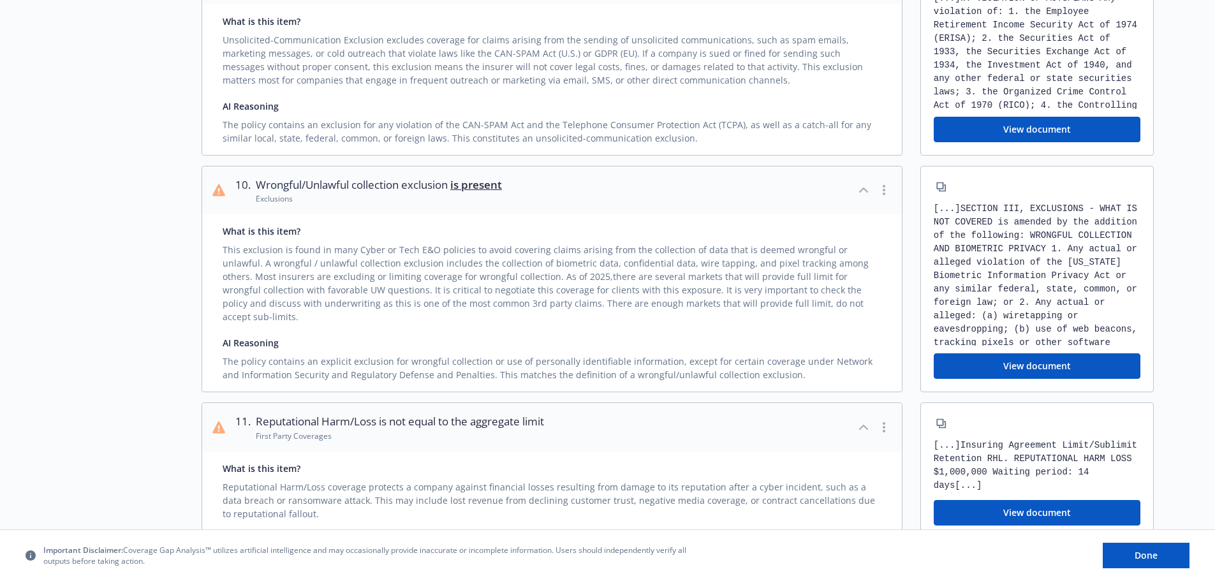
scroll to position [1849, 0]
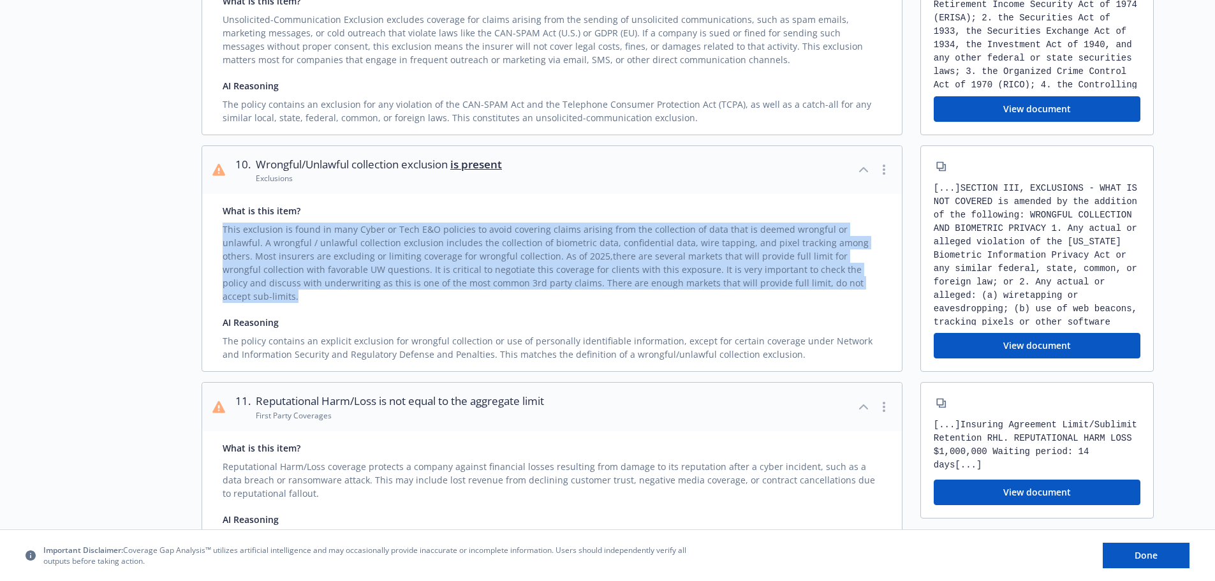
drag, startPoint x: 821, startPoint y: 288, endPoint x: 220, endPoint y: 238, distance: 603.3
click at [220, 238] on div "What is this item? This exclusion is found in many Cyber or Tech E&O policies t…" at bounding box center [551, 282] width 699 height 177
copy div "This exclusion is found in many Cyber or Tech E&O policies to avoid covering cl…"
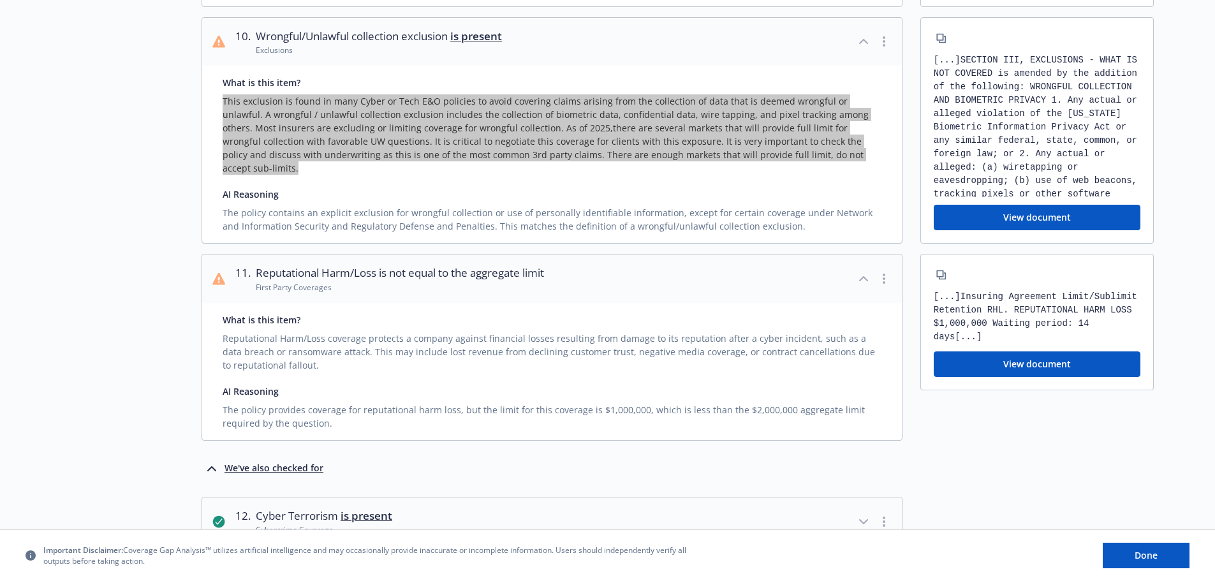
scroll to position [1976, 0]
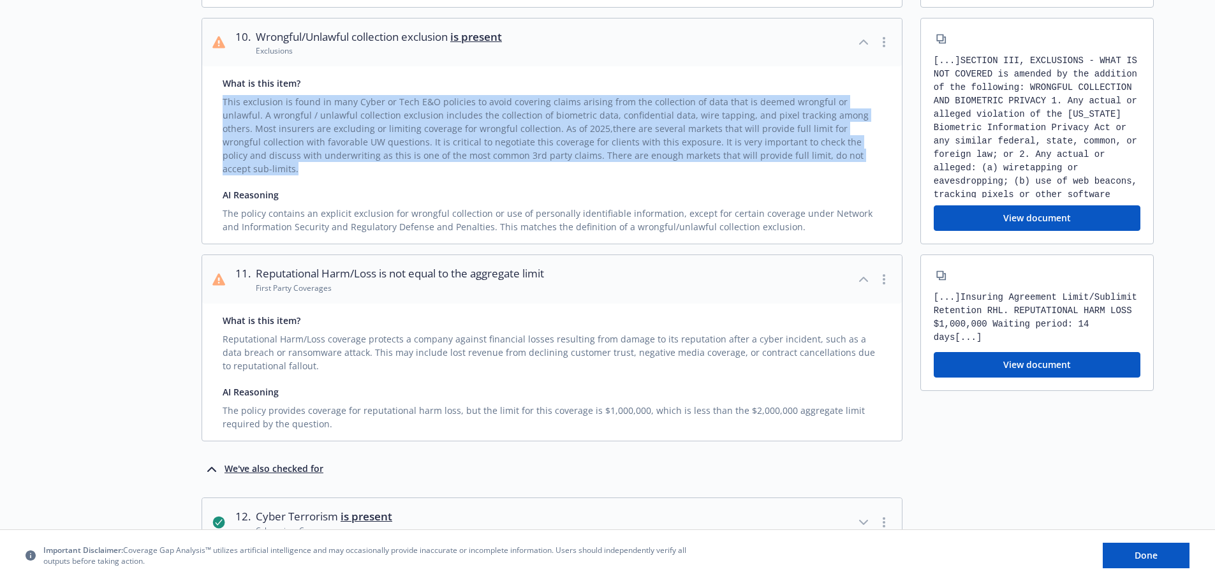
drag, startPoint x: 804, startPoint y: 369, endPoint x: 902, endPoint y: 364, distance: 97.7
click at [804, 369] on div "What is this item? Reputational Harm/Loss coverage protects a company against f…" at bounding box center [551, 371] width 699 height 137
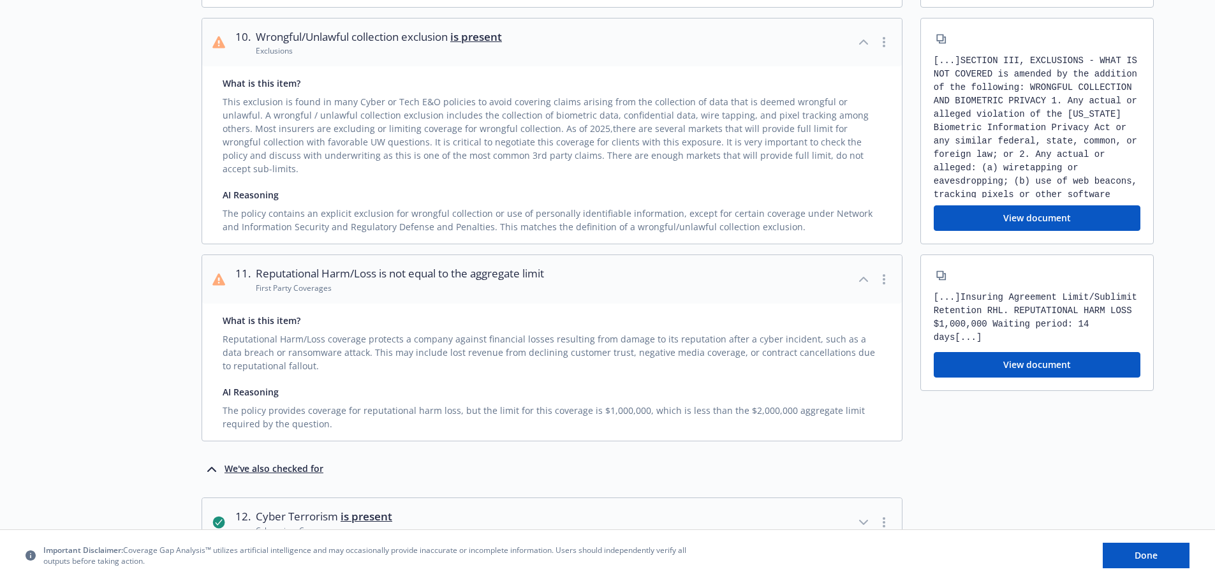
click at [1018, 353] on button "View document" at bounding box center [1036, 365] width 207 height 26
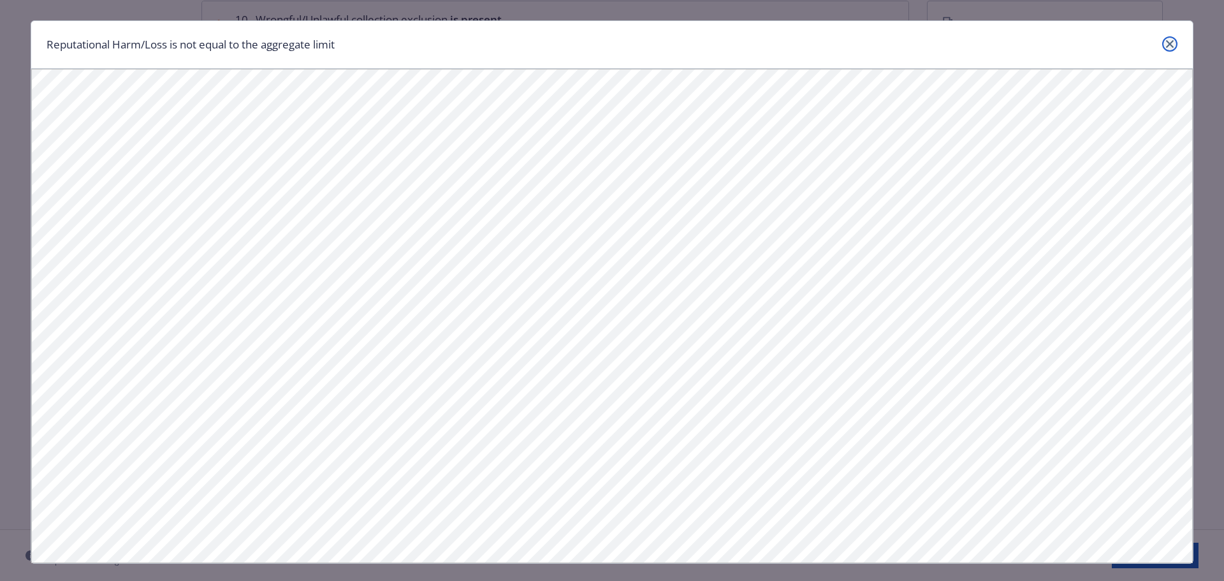
click at [1166, 43] on icon "close" at bounding box center [1170, 44] width 8 height 8
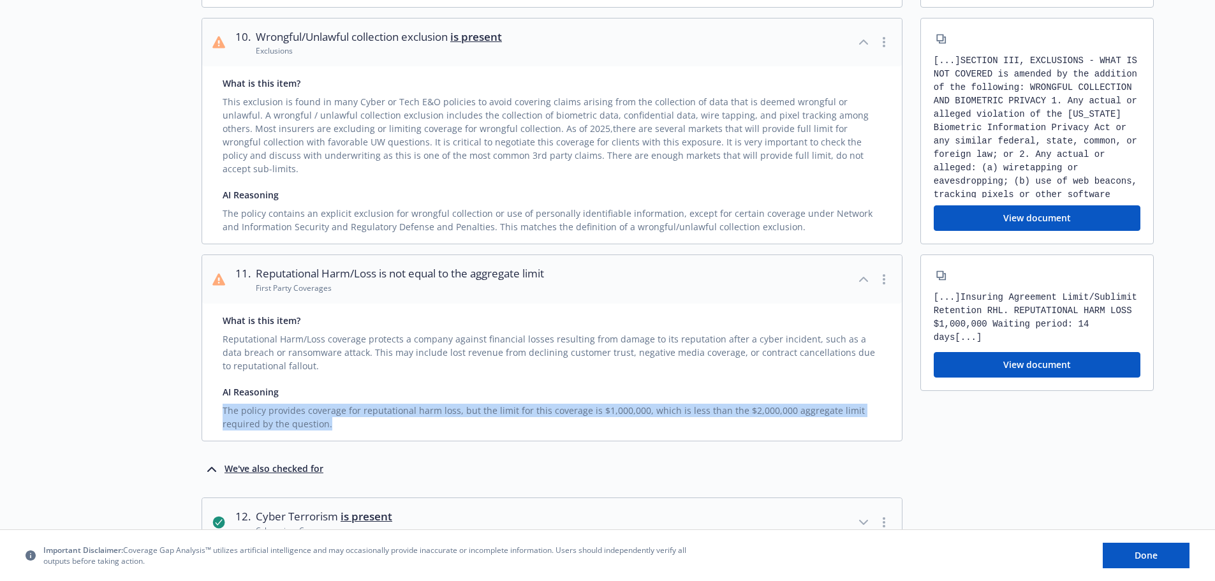
drag, startPoint x: 306, startPoint y: 416, endPoint x: 220, endPoint y: 399, distance: 87.8
click at [220, 399] on div "What is this item? Reputational Harm/Loss coverage protects a company against f…" at bounding box center [551, 371] width 699 height 137
copy div "The policy provides coverage for reputational harm loss, but the limit for this…"
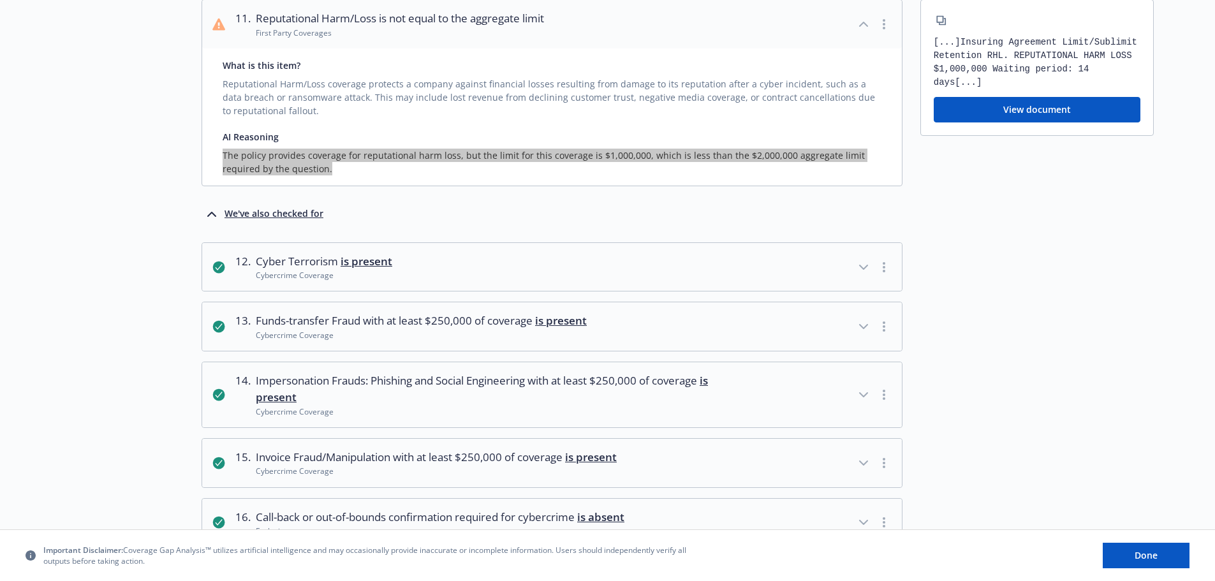
scroll to position [2295, 0]
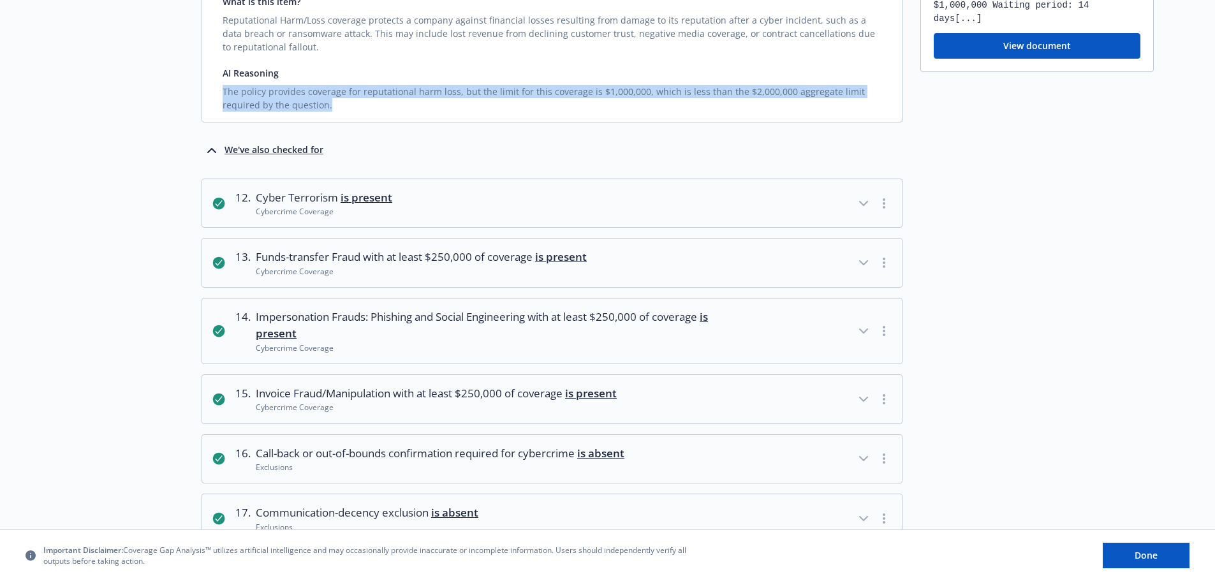
click at [865, 261] on icon "button" at bounding box center [863, 263] width 8 height 4
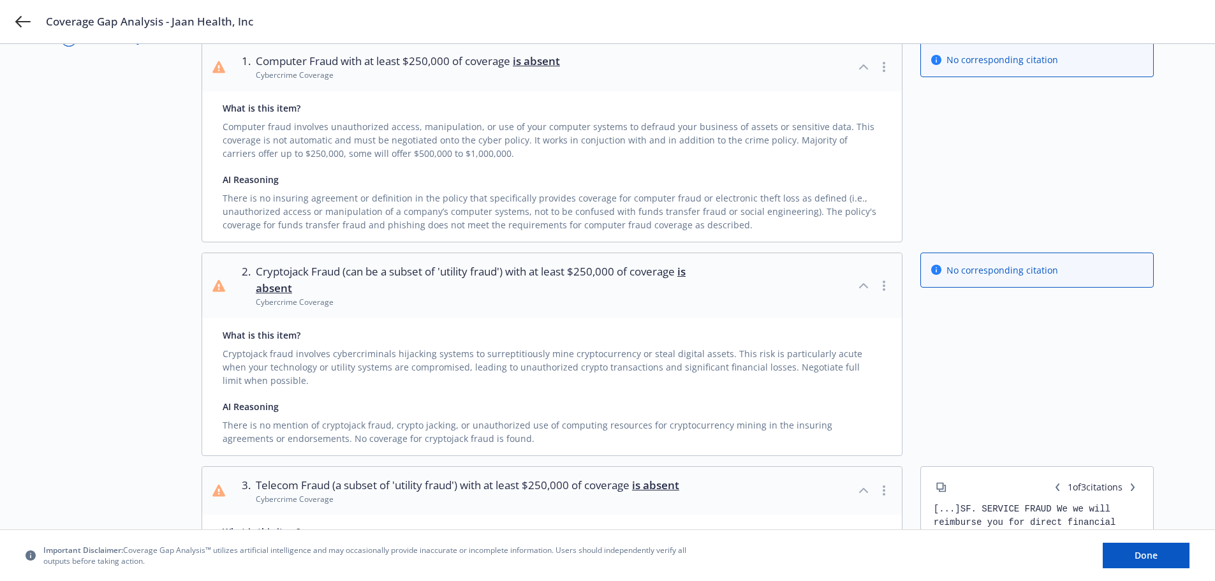
scroll to position [0, 0]
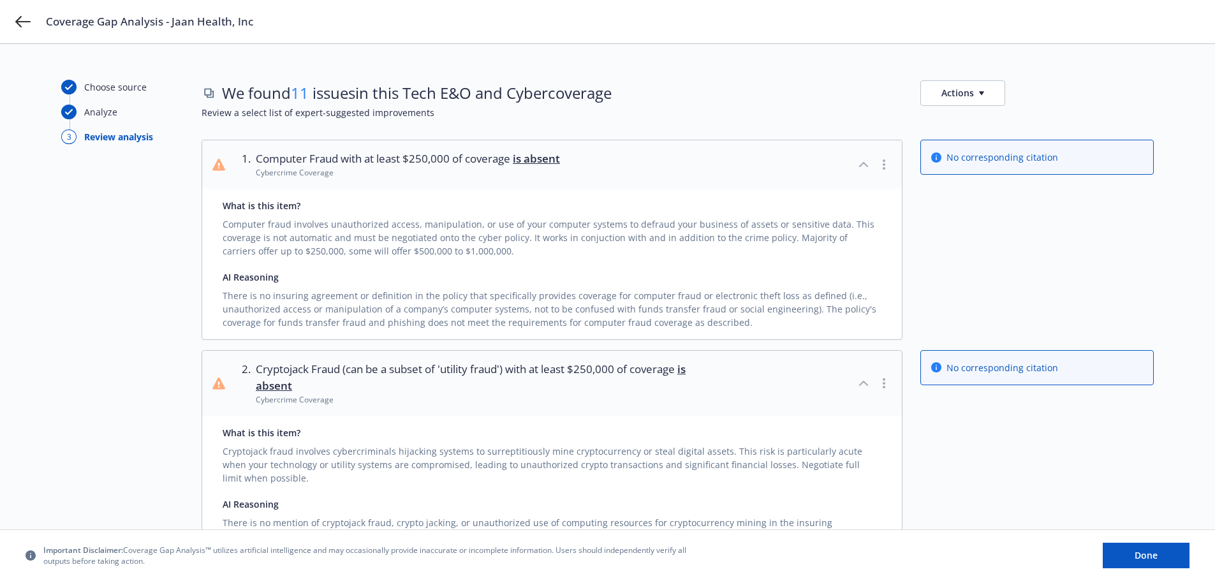
click at [979, 98] on button "Actions" at bounding box center [962, 93] width 85 height 26
click at [1004, 139] on link "Copy full list of what we’ve checked for" at bounding box center [1024, 148] width 206 height 26
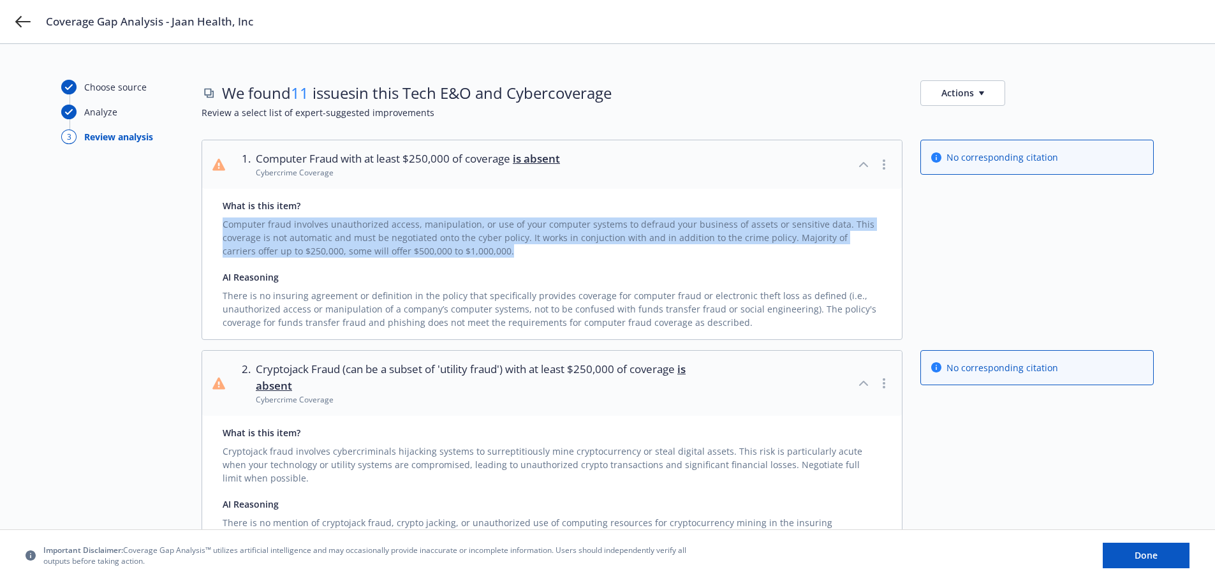
drag, startPoint x: 483, startPoint y: 250, endPoint x: 218, endPoint y: 226, distance: 266.3
click at [218, 226] on div "What is this item? Computer fraud involves unauthorized access, manipulation, o…" at bounding box center [551, 264] width 699 height 150
copy div "Computer fraud involves unauthorized access, manipulation, or use of your compu…"
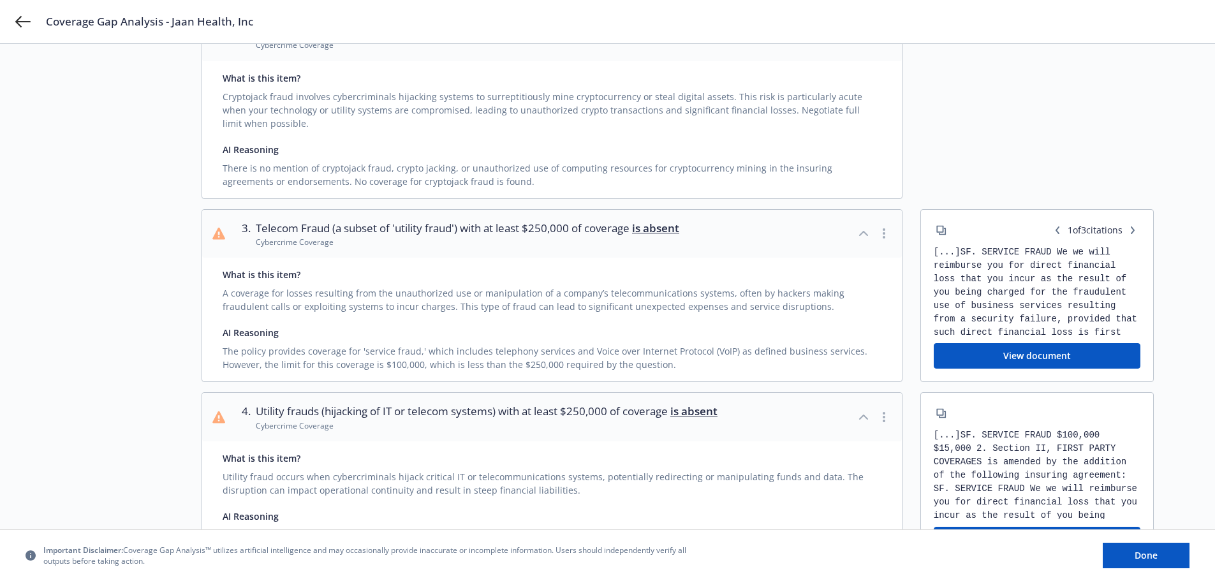
scroll to position [383, 0]
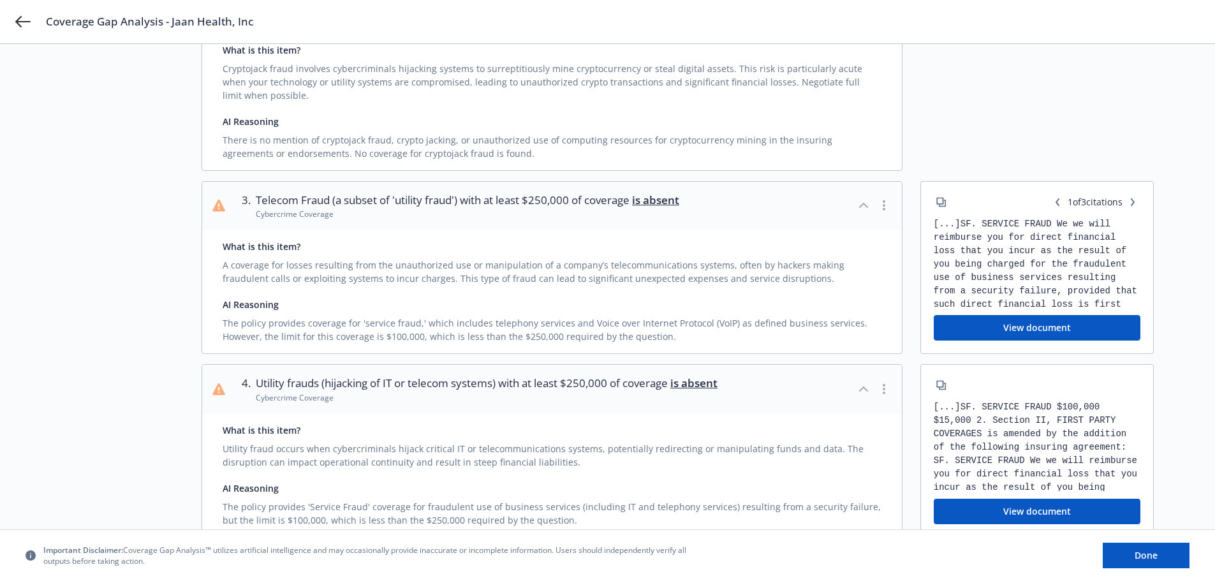
drag, startPoint x: 724, startPoint y: 283, endPoint x: 771, endPoint y: 291, distance: 47.8
click at [724, 283] on div "A coverage for losses resulting from the unauthorized use or manipulation of a …" at bounding box center [552, 269] width 659 height 32
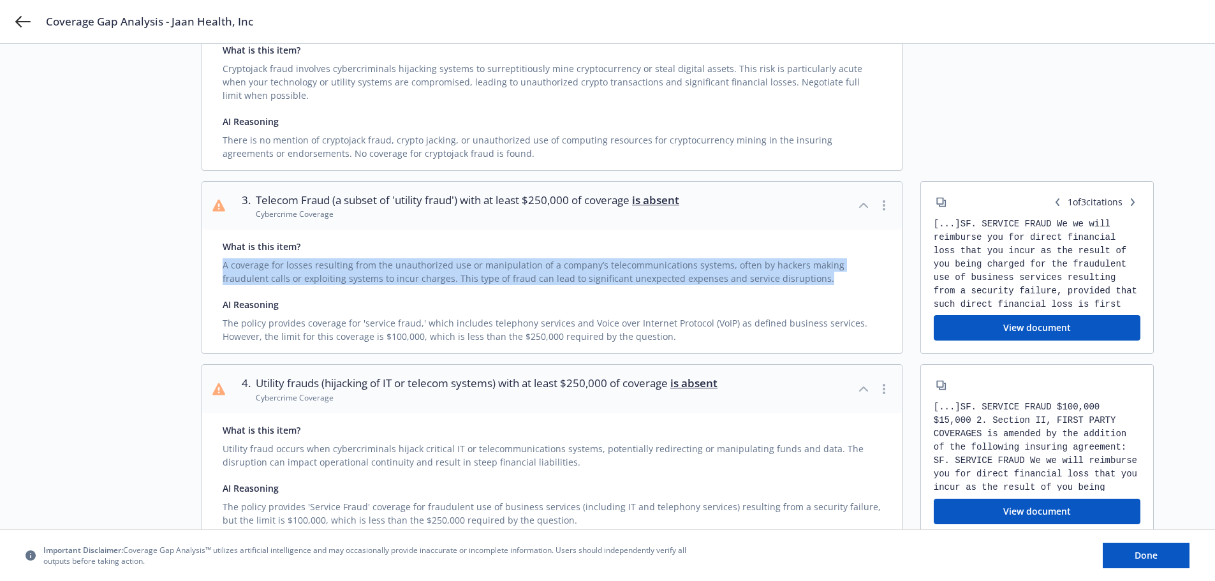
drag, startPoint x: 764, startPoint y: 281, endPoint x: 222, endPoint y: 269, distance: 542.7
click at [222, 269] on div "What is this item? A coverage for losses resulting from the unauthorized use or…" at bounding box center [551, 292] width 699 height 124
copy div "A coverage for losses resulting from the unauthorized use or manipulation of a …"
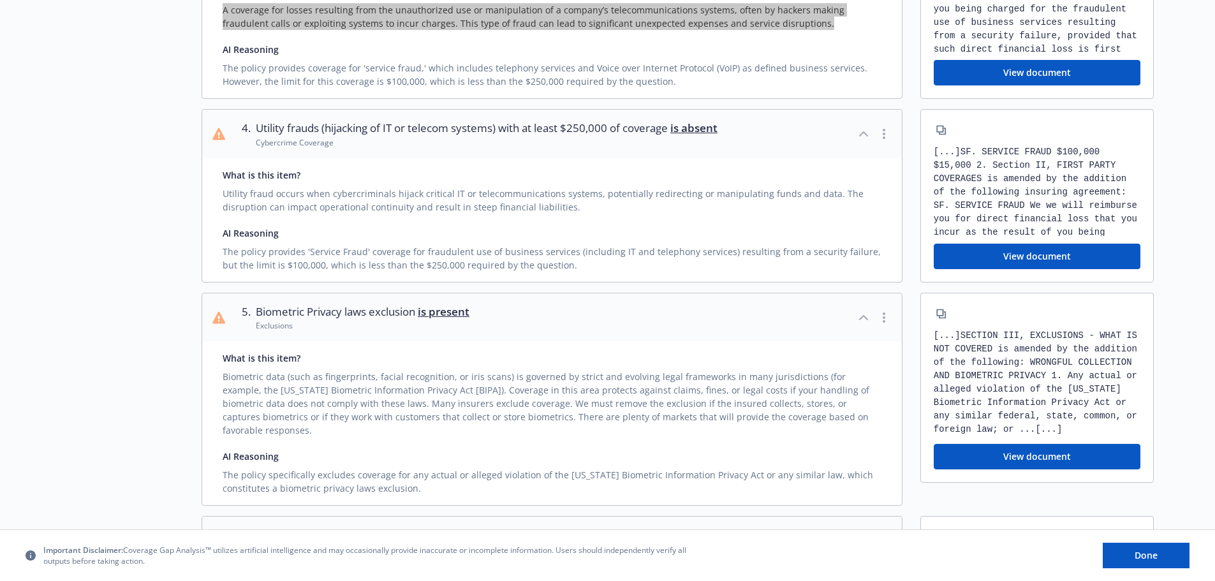
scroll to position [765, 0]
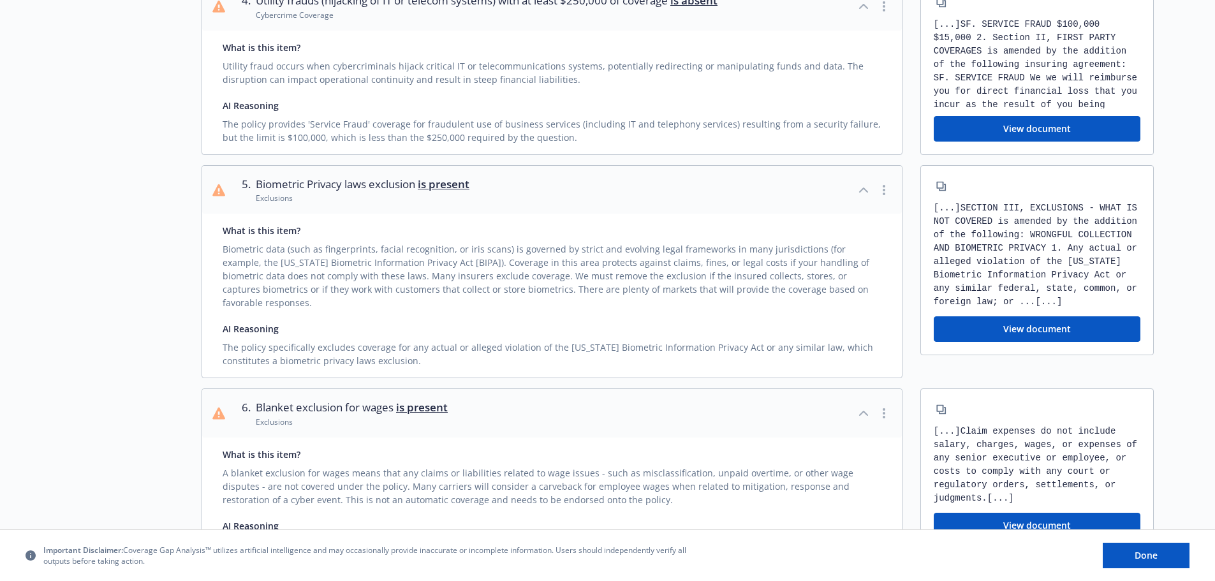
click at [795, 305] on div "Biometric data (such as fingerprints, facial recognition, or iris scans) is gov…" at bounding box center [552, 273] width 659 height 72
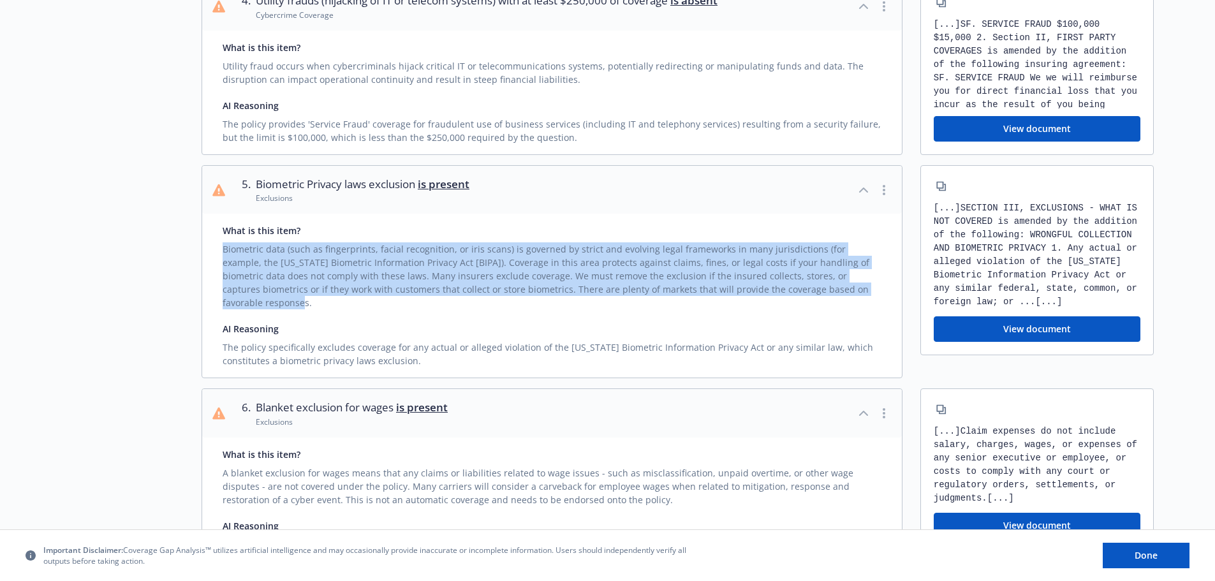
drag, startPoint x: 792, startPoint y: 309, endPoint x: 224, endPoint y: 267, distance: 569.6
click at [224, 267] on div "Biometric data (such as fingerprints, facial recognition, or iris scans) is gov…" at bounding box center [552, 273] width 659 height 72
copy div "Biometric data (such as fingerprints, facial recognition, or iris scans) is gov…"
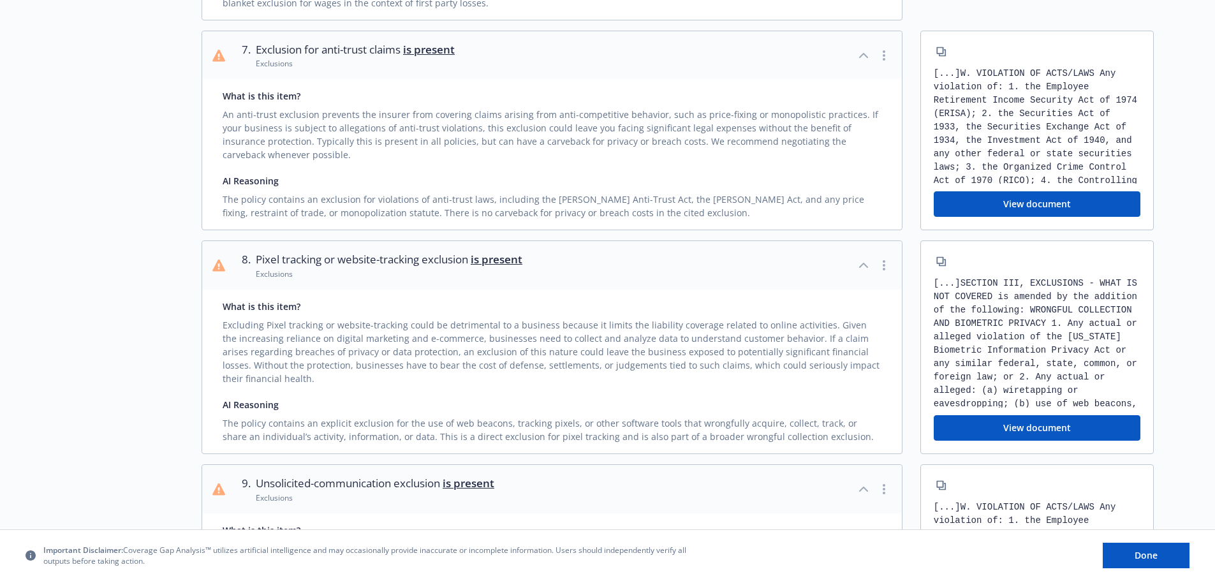
scroll to position [1339, 0]
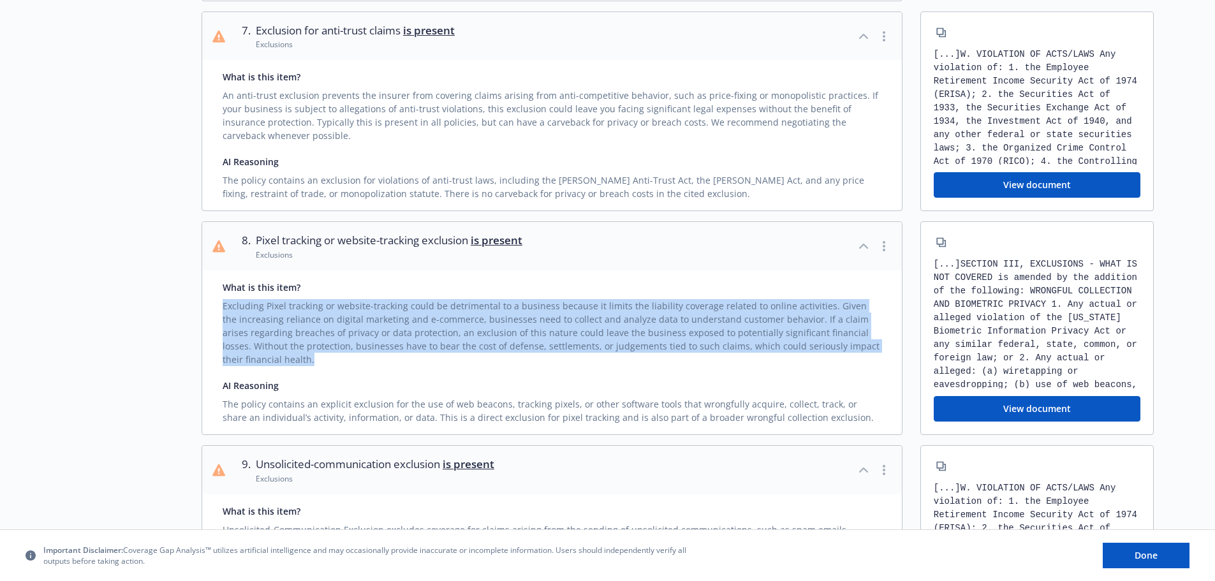
drag, startPoint x: 314, startPoint y: 362, endPoint x: 223, endPoint y: 312, distance: 104.7
click at [223, 312] on div "Excluding Pixel tracking or website-tracking could be detrimental to a business…" at bounding box center [552, 330] width 659 height 72
copy div "Excluding Pixel tracking or website-tracking could be detrimental to a business…"
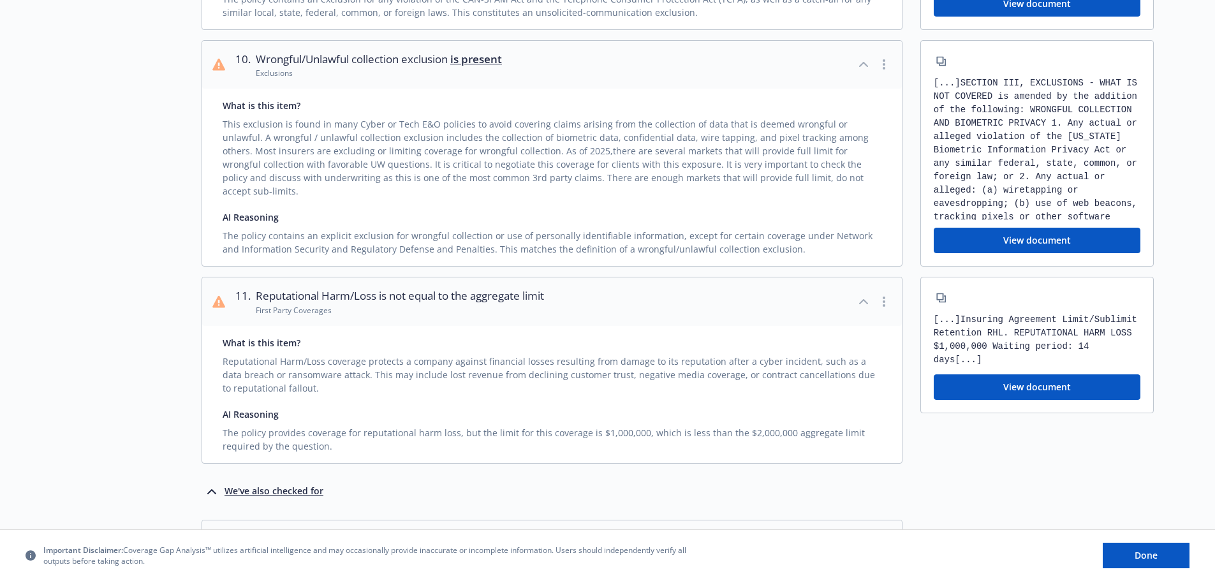
scroll to position [1976, 0]
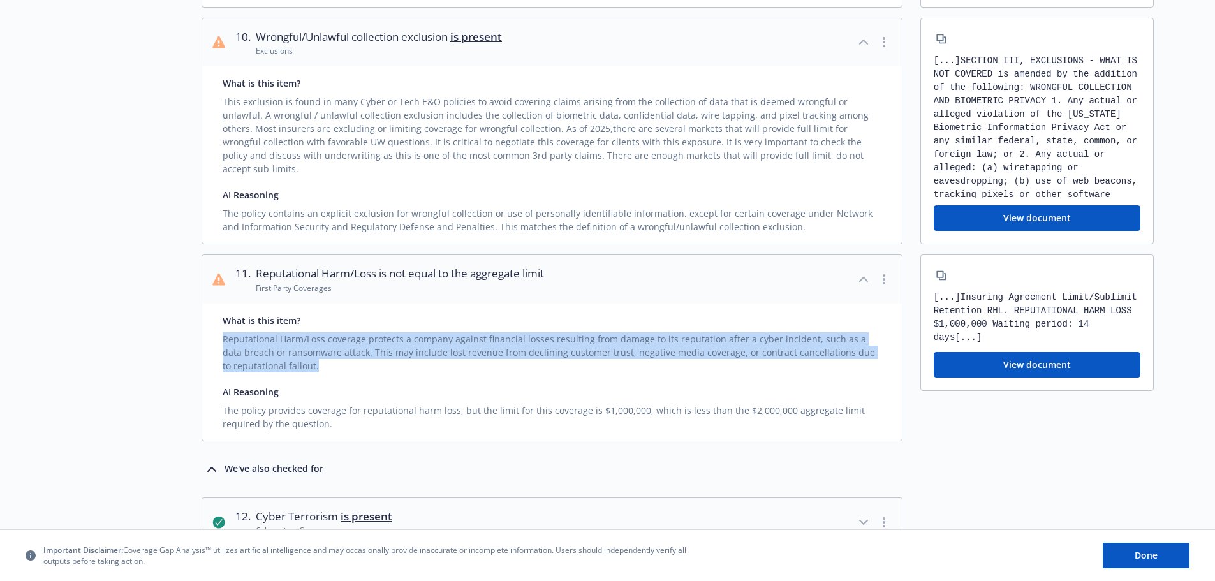
drag, startPoint x: 305, startPoint y: 355, endPoint x: 221, endPoint y: 326, distance: 88.9
click at [221, 326] on div "What is this item? Reputational Harm/Loss coverage protects a company against f…" at bounding box center [551, 371] width 699 height 137
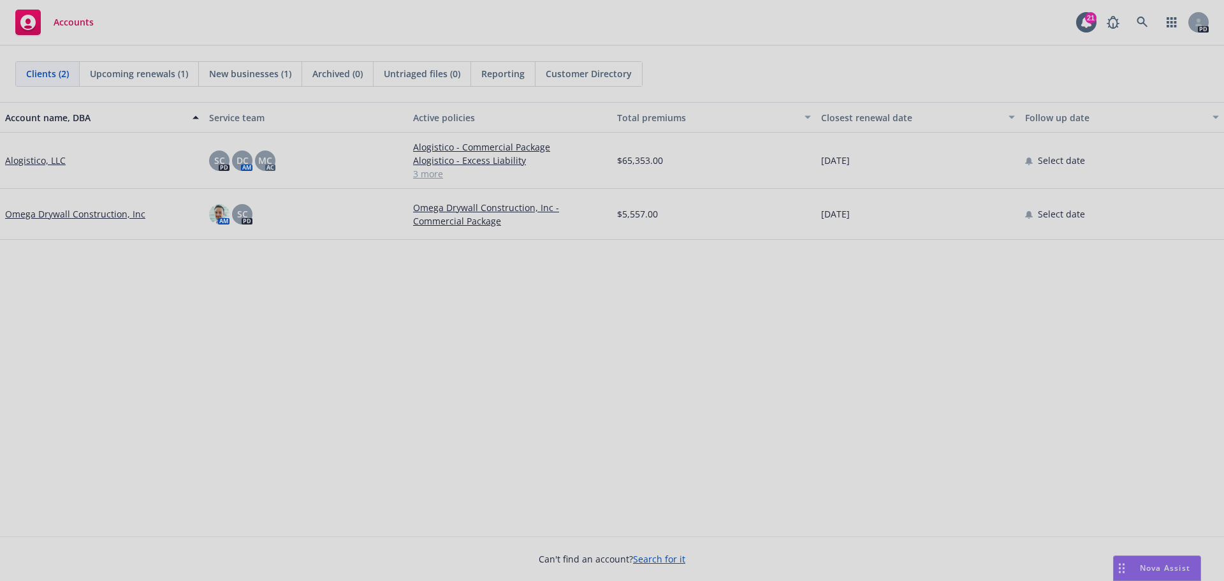
click at [1162, 569] on div at bounding box center [612, 290] width 1224 height 581
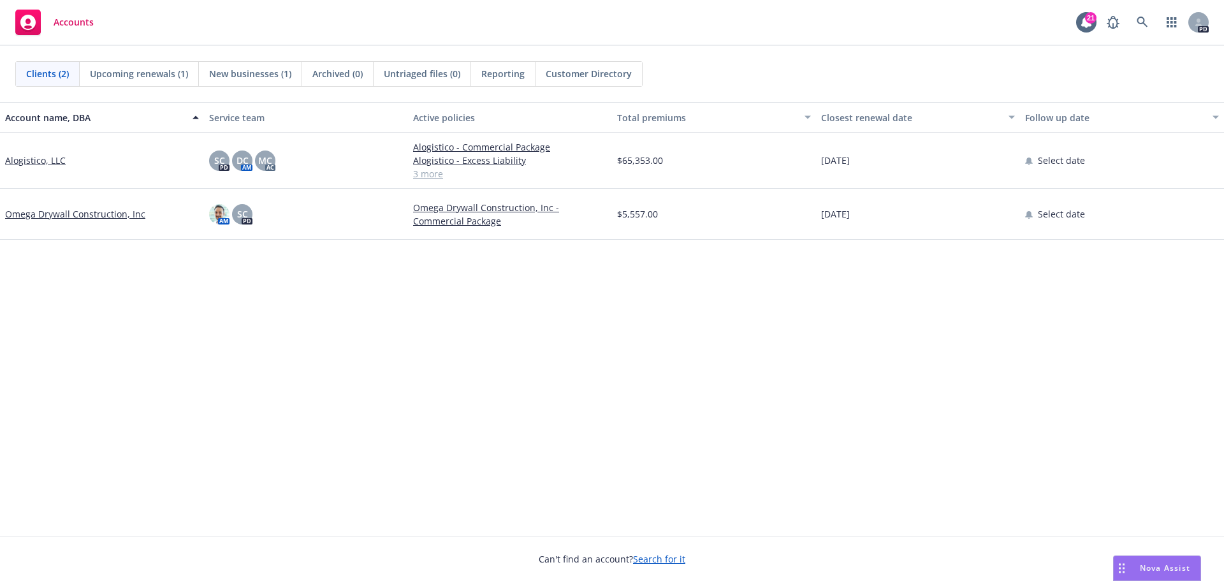
click at [1121, 570] on icon "Drag to move" at bounding box center [1122, 568] width 6 height 10
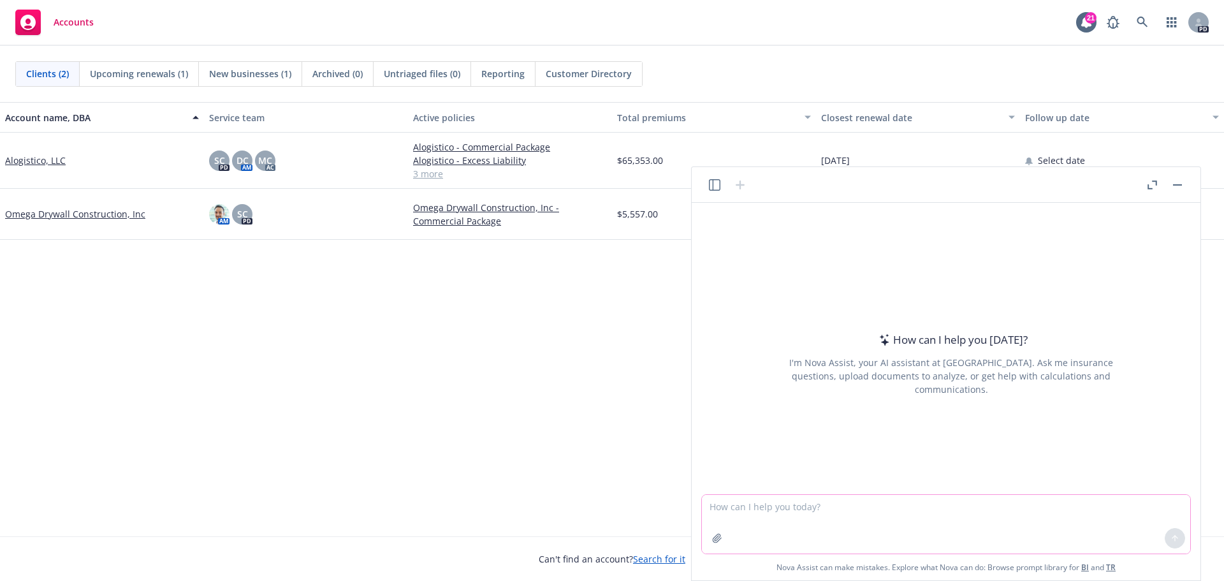
click at [803, 509] on textarea at bounding box center [946, 524] width 488 height 59
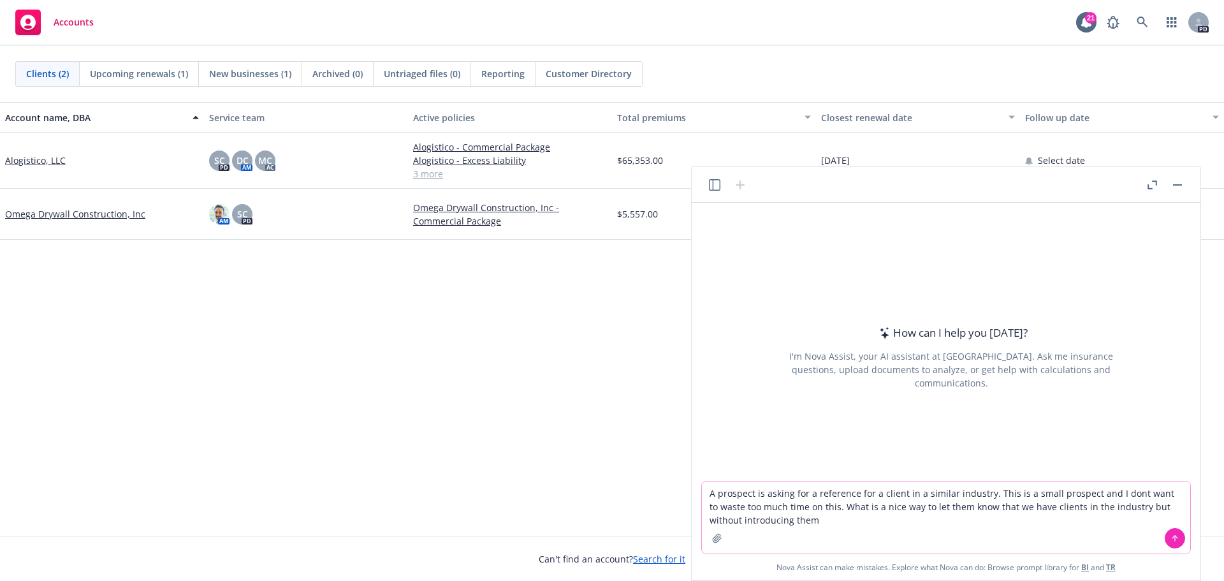
type textarea "A prospect is asking for a reference for a client in a similar industry. This i…"
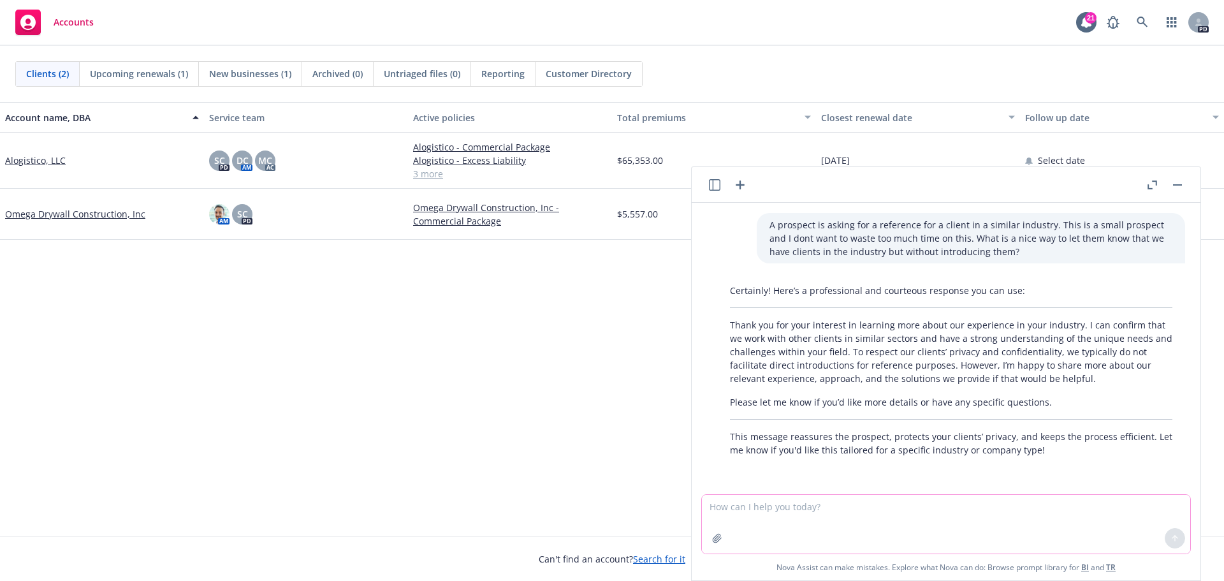
click at [900, 522] on textarea at bounding box center [946, 524] width 488 height 59
type textarea "whats the opposite of fragmented?"
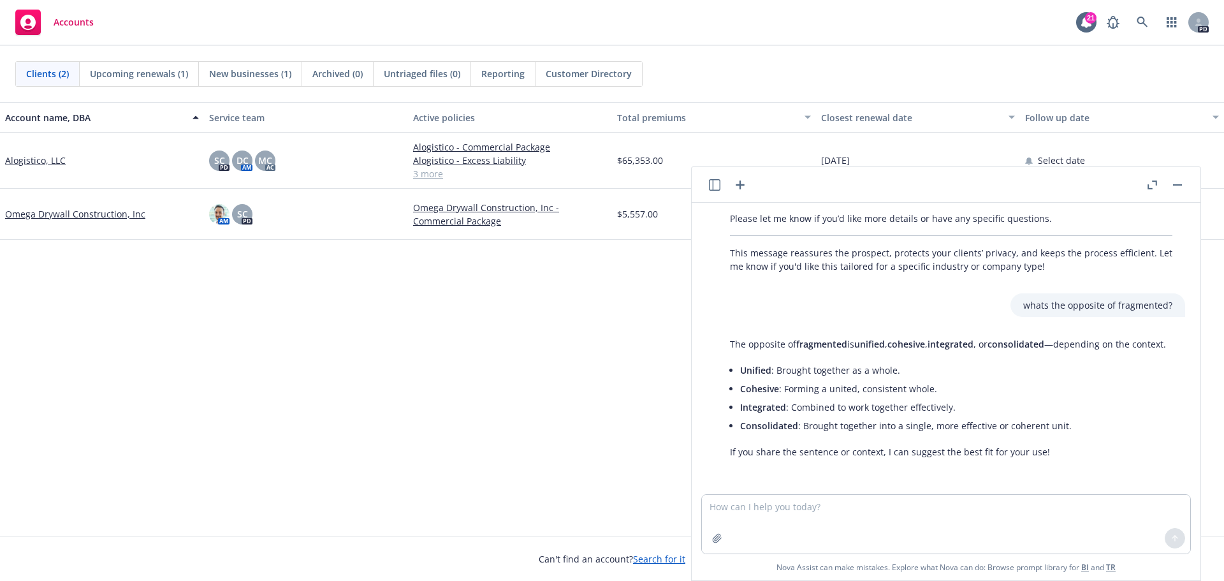
scroll to position [197, 0]
